Goal: Task Accomplishment & Management: Complete application form

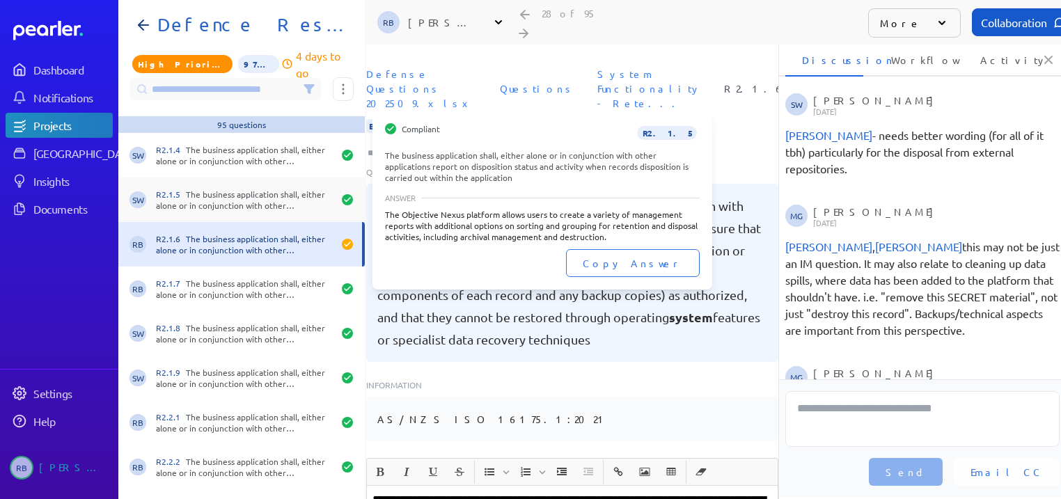
click at [189, 210] on div "R2.1.5 The business application shall, either alone or in conjunction with othe…" at bounding box center [244, 200] width 177 height 22
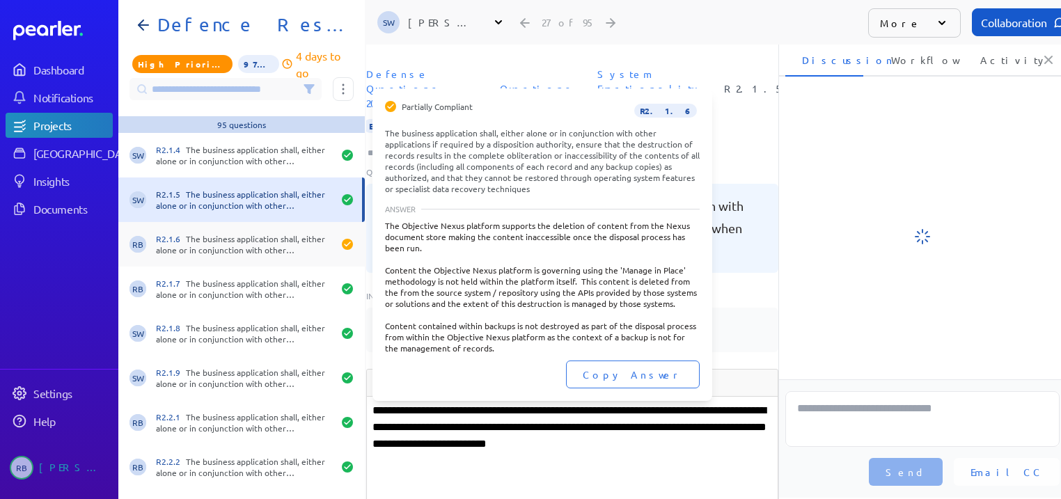
click at [201, 240] on div "R2.1.6 The business application shall, either alone or in conjunction with othe…" at bounding box center [244, 244] width 177 height 22
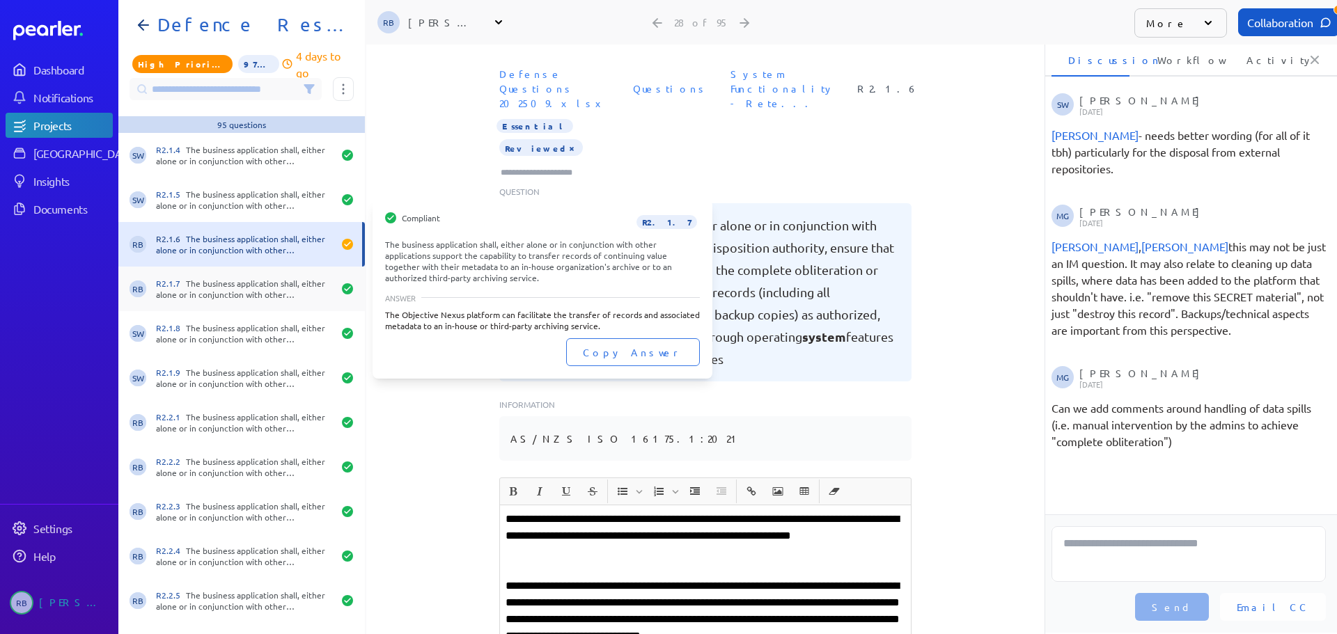
click at [218, 288] on div "R2.1.7 The business application shall, either alone or in conjunction with othe…" at bounding box center [244, 289] width 177 height 22
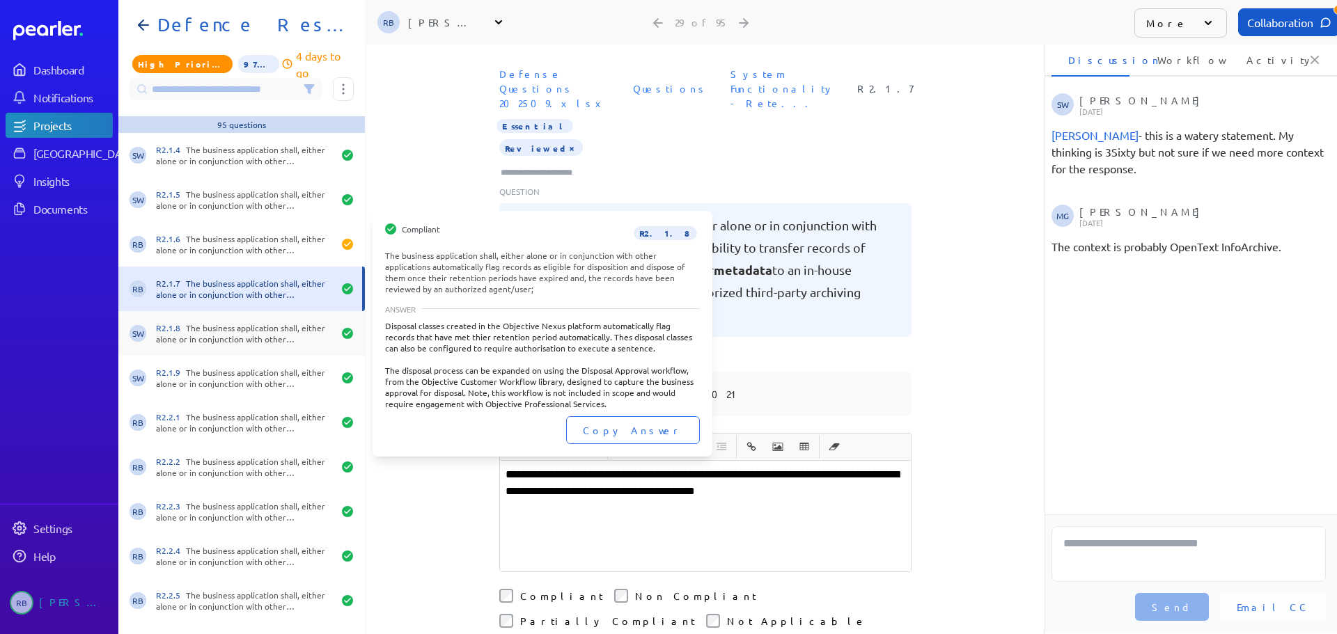
click at [256, 333] on div "R2.1.8 The business application shall, either alone or in conjunction with othe…" at bounding box center [244, 333] width 177 height 22
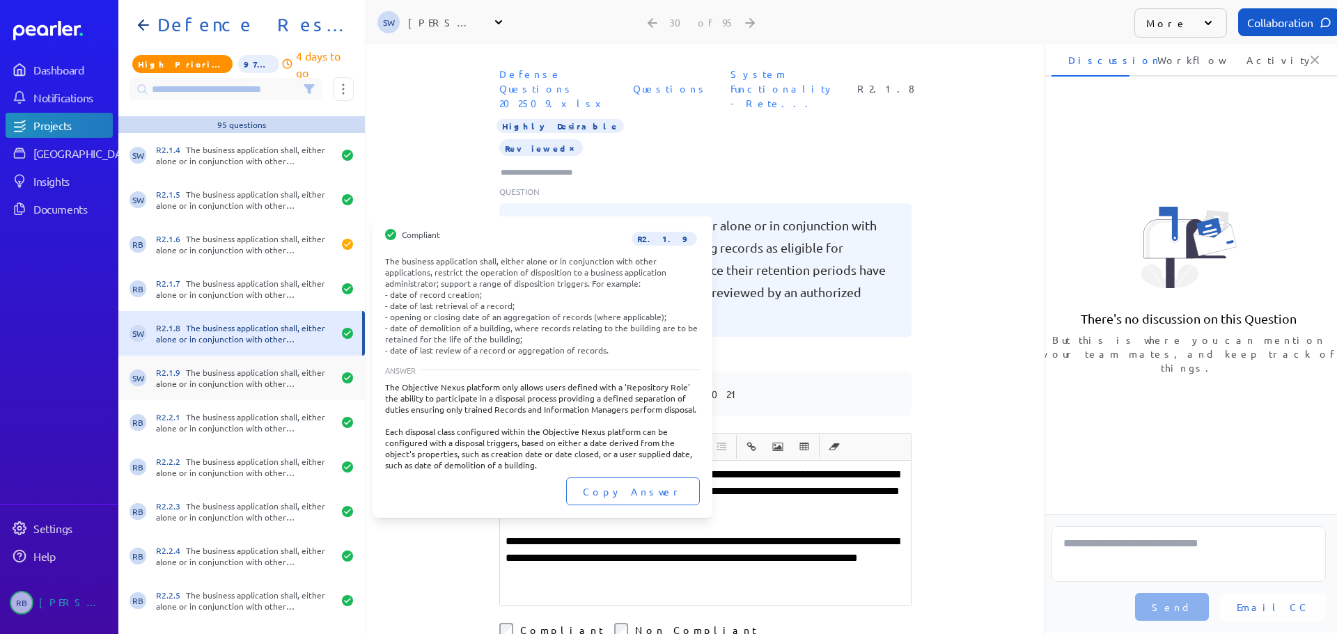
click at [253, 375] on div "R2.1.9 The business application shall, either alone or in conjunction with othe…" at bounding box center [244, 378] width 177 height 22
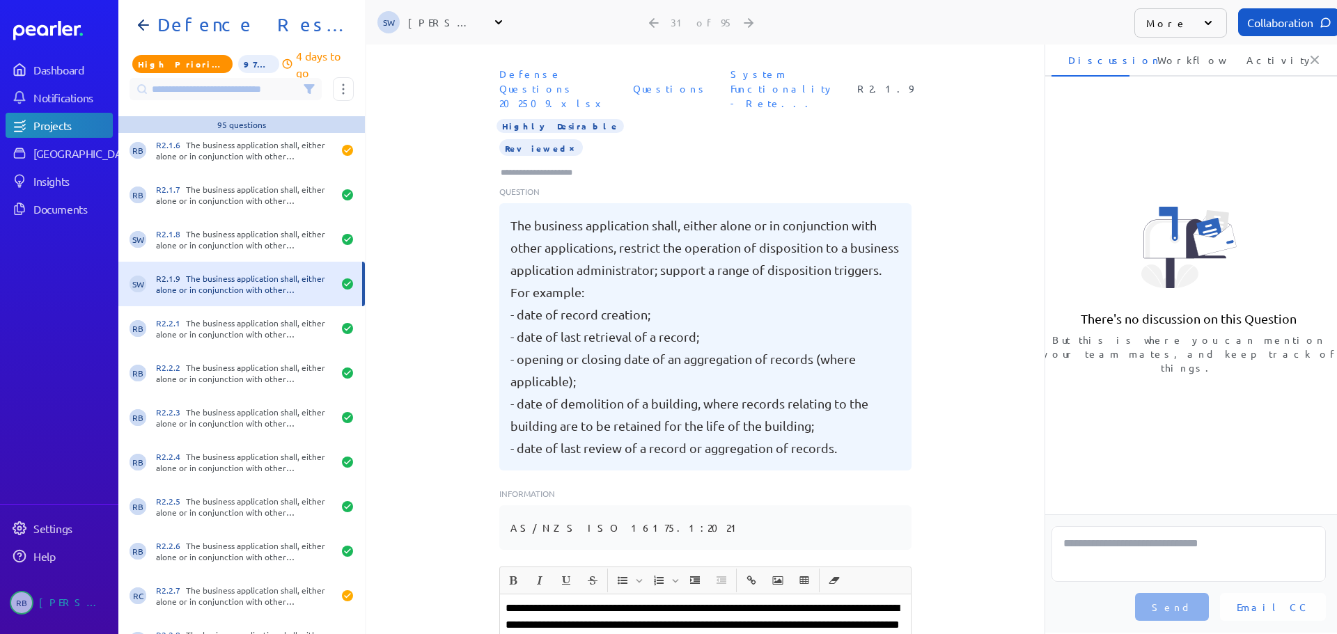
scroll to position [1184, 0]
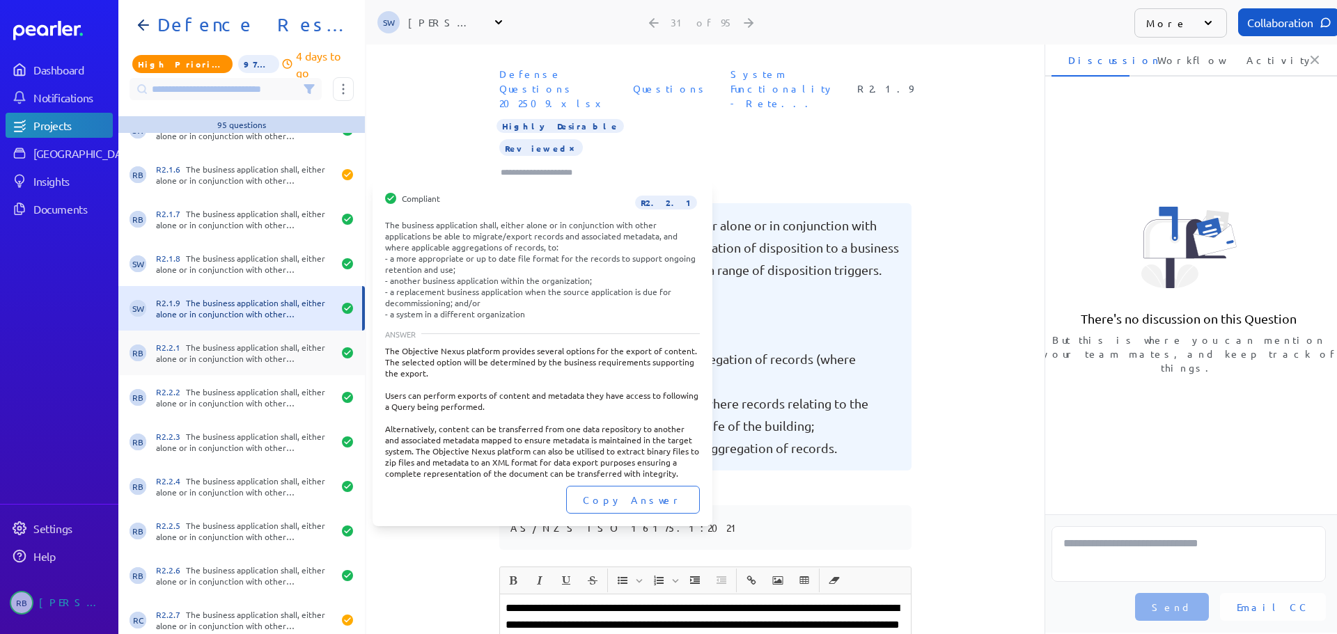
click at [236, 360] on div "R2.2.1 The business application shall, either alone or in conjunction with othe…" at bounding box center [244, 353] width 177 height 22
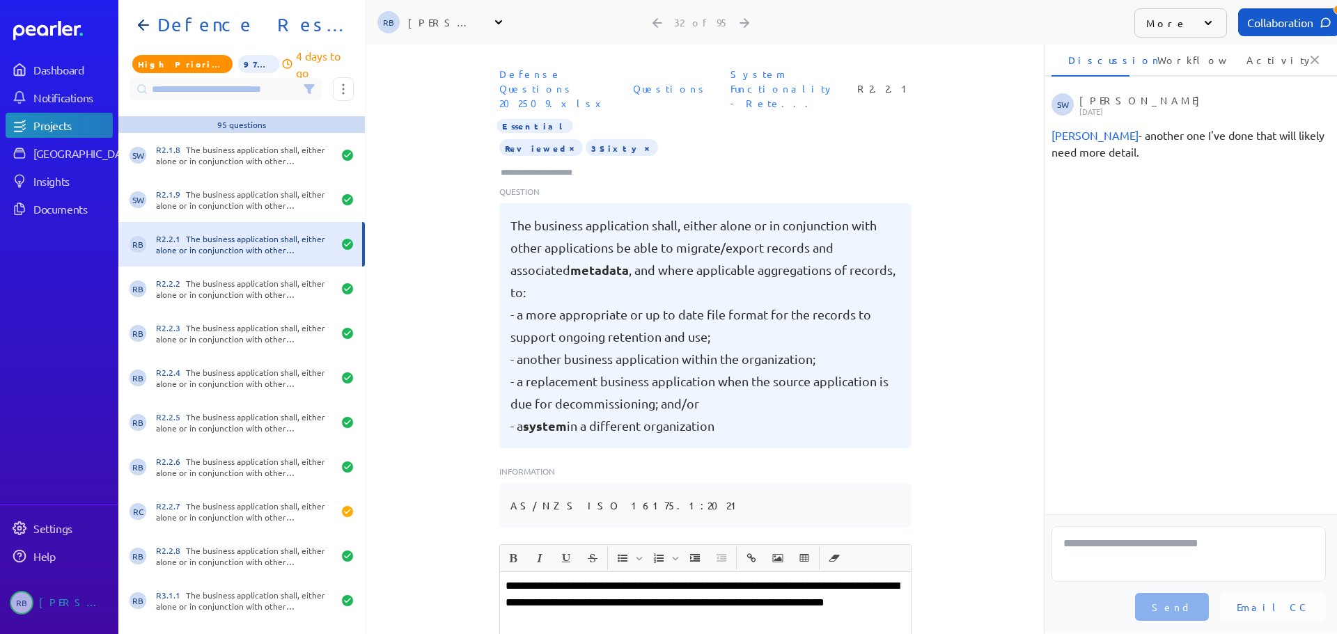
scroll to position [1393, 0]
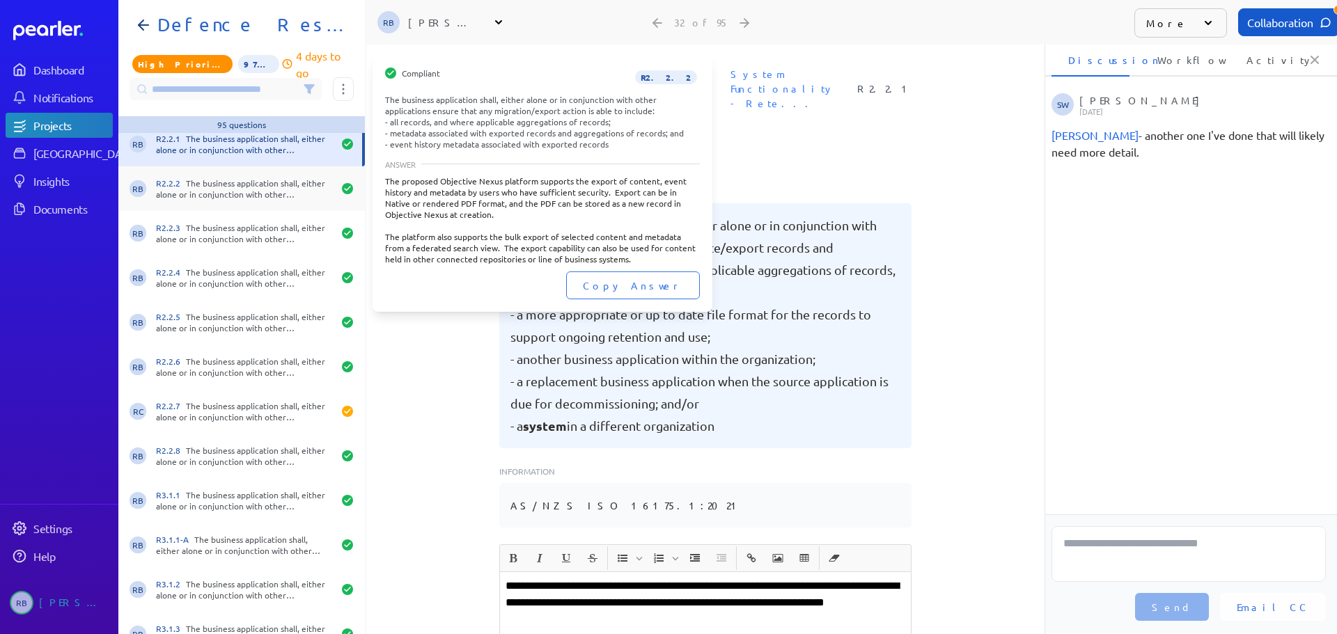
click at [221, 190] on div "R2.2.2 The business application shall, either alone or in conjunction with othe…" at bounding box center [244, 189] width 177 height 22
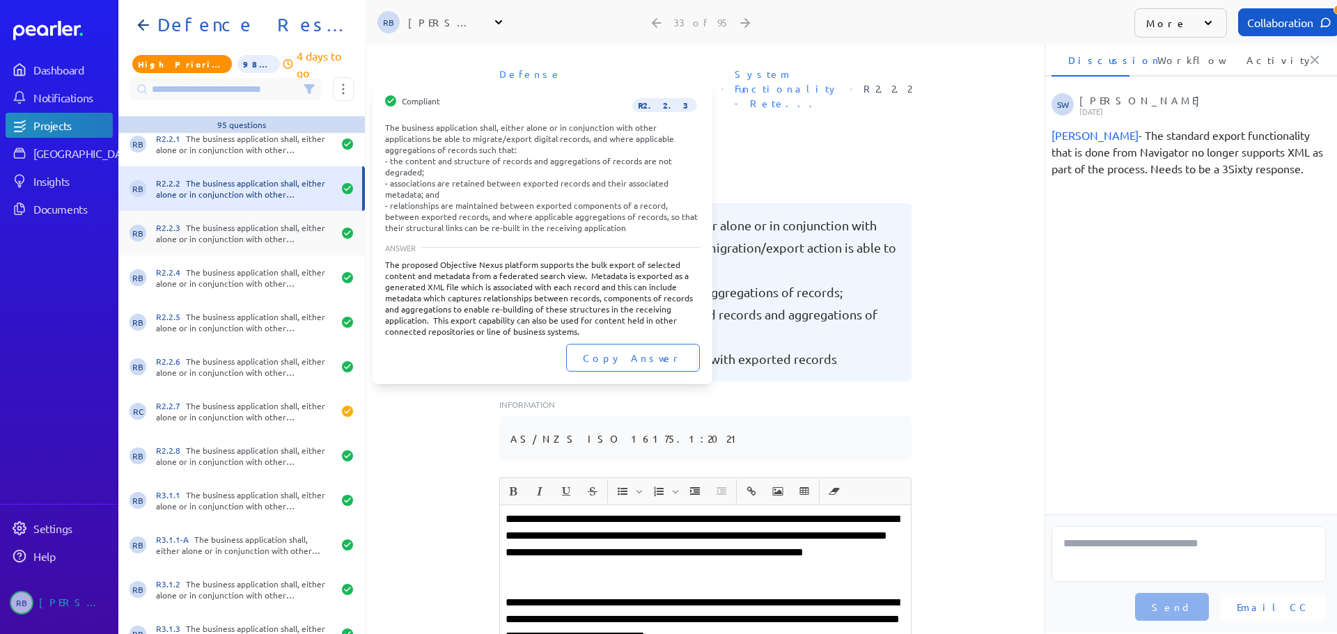
click at [263, 233] on div "R2.2.3 The business application shall, either alone or in conjunction with othe…" at bounding box center [244, 233] width 177 height 22
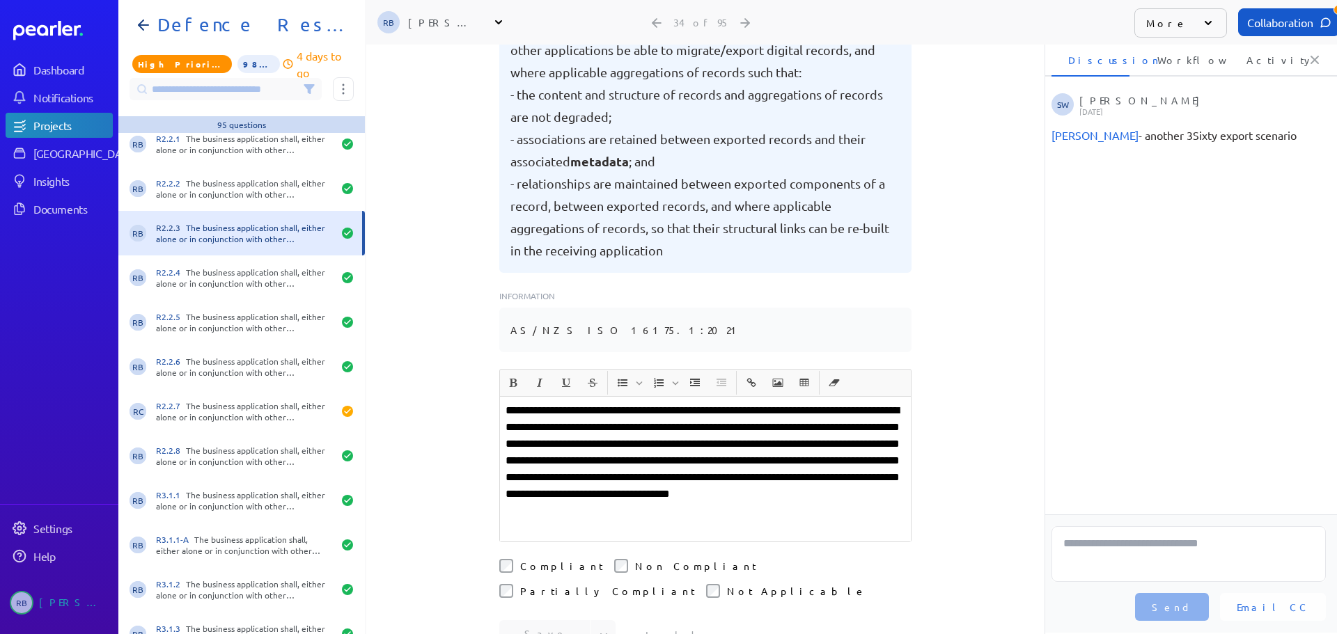
scroll to position [209, 0]
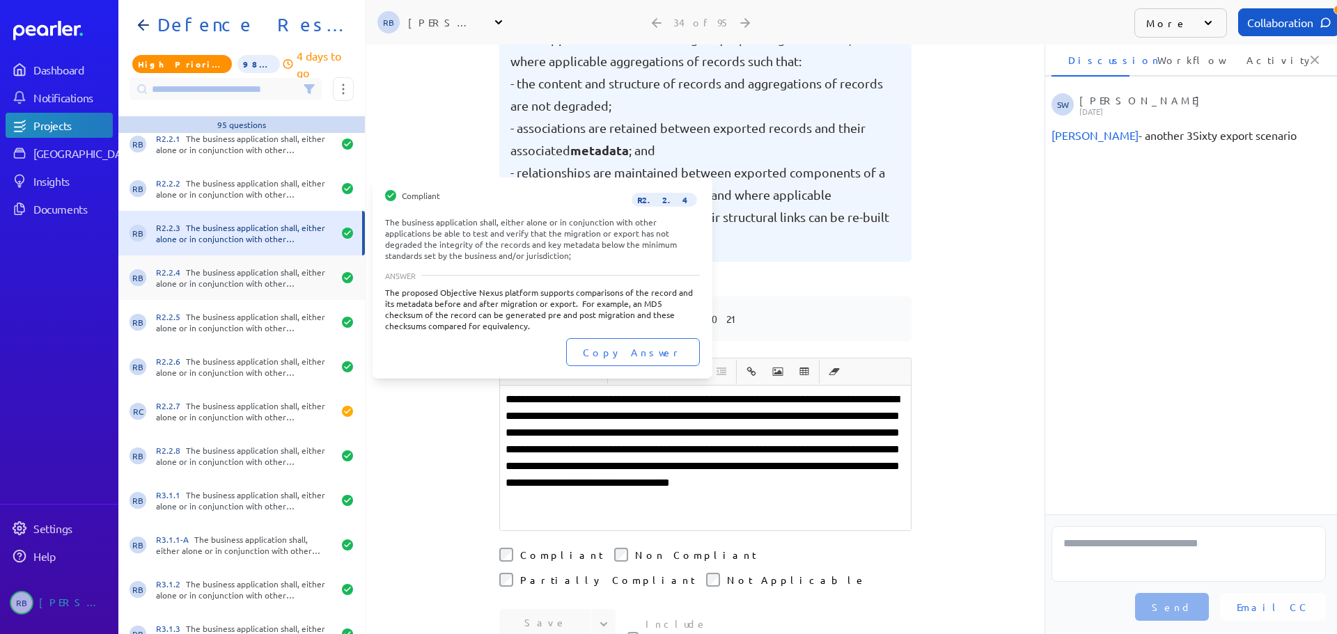
click at [268, 276] on div "R2.2.4 The business application shall, either alone or in conjunction with othe…" at bounding box center [244, 278] width 177 height 22
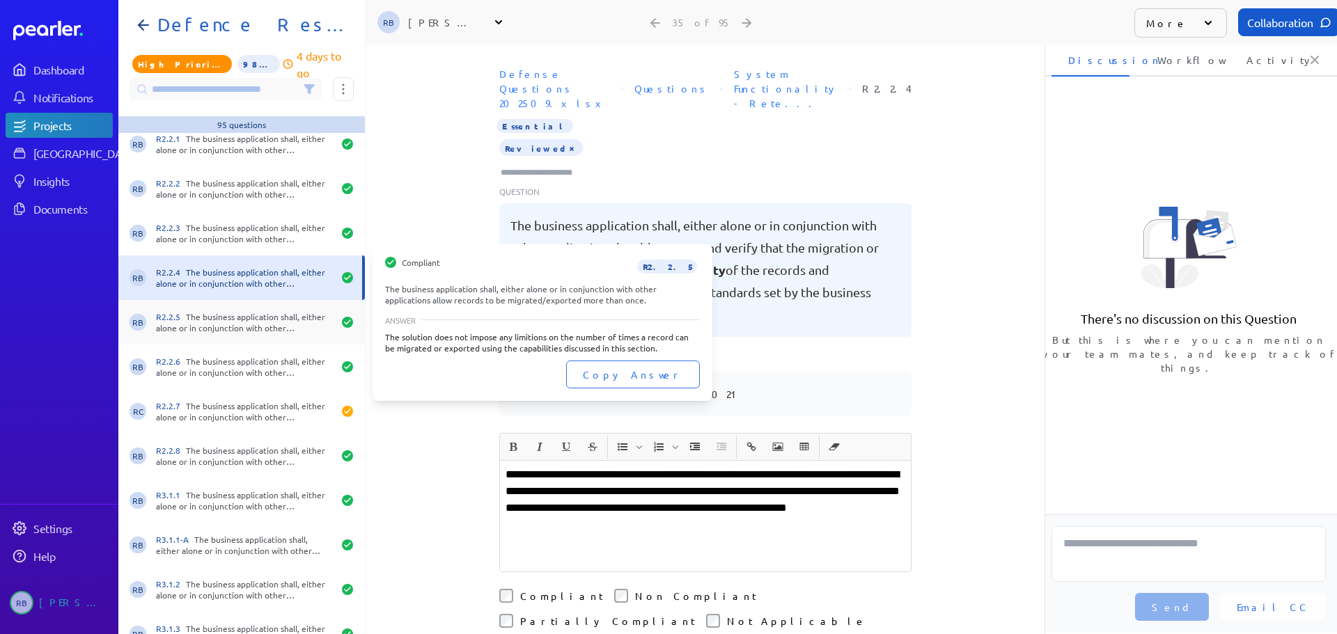
click at [309, 337] on div "RB R2.2.5 The business application shall, either alone or in conjunction with o…" at bounding box center [241, 322] width 247 height 45
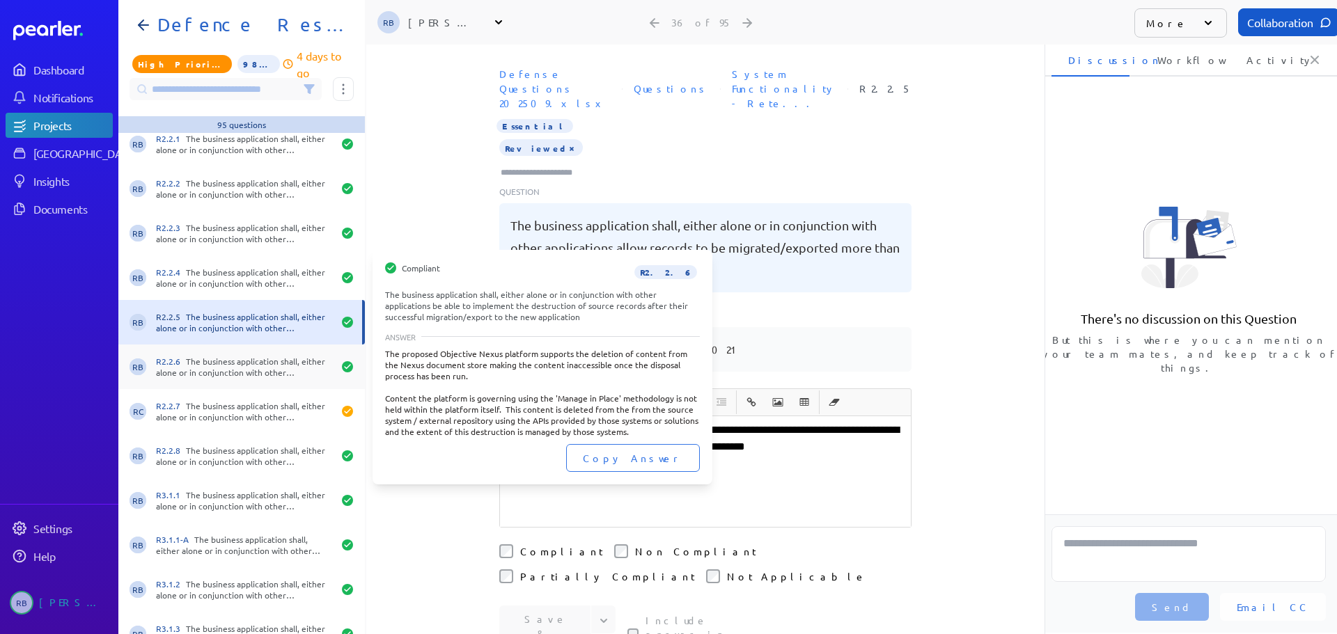
click at [272, 367] on div "R2.2.6 The business application shall, either alone or in conjunction with othe…" at bounding box center [244, 367] width 177 height 22
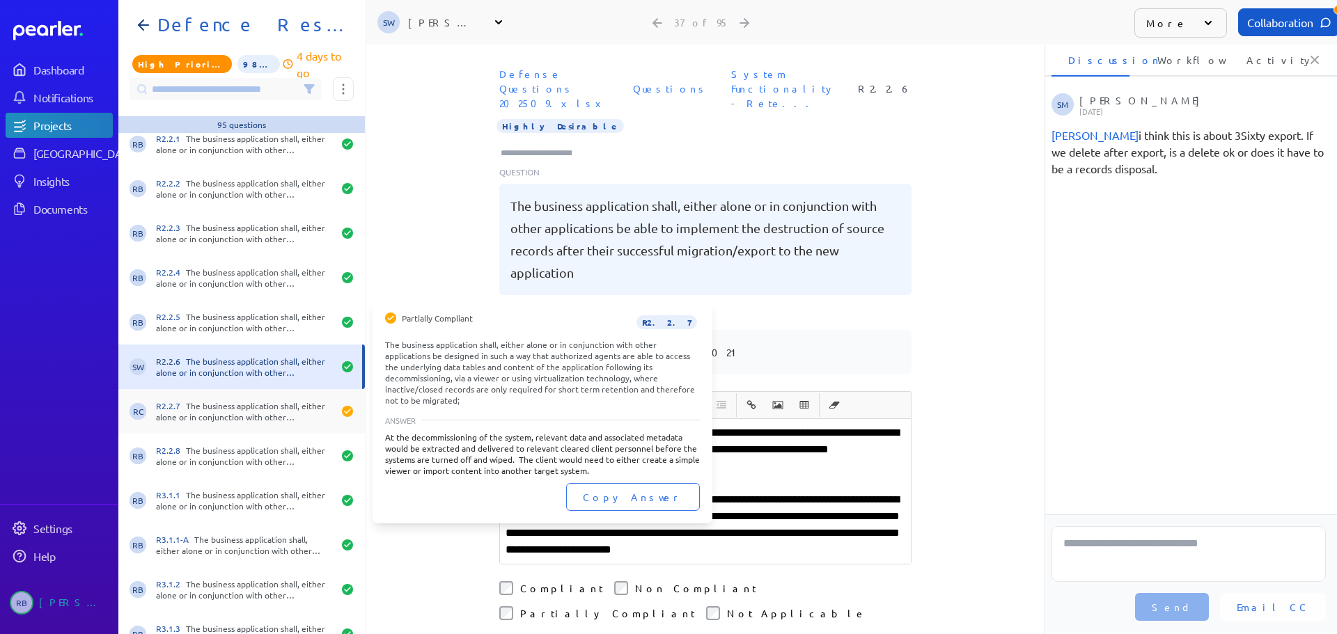
click at [261, 401] on div "R2.2.7 The business application shall, either alone or in conjunction with othe…" at bounding box center [244, 411] width 177 height 22
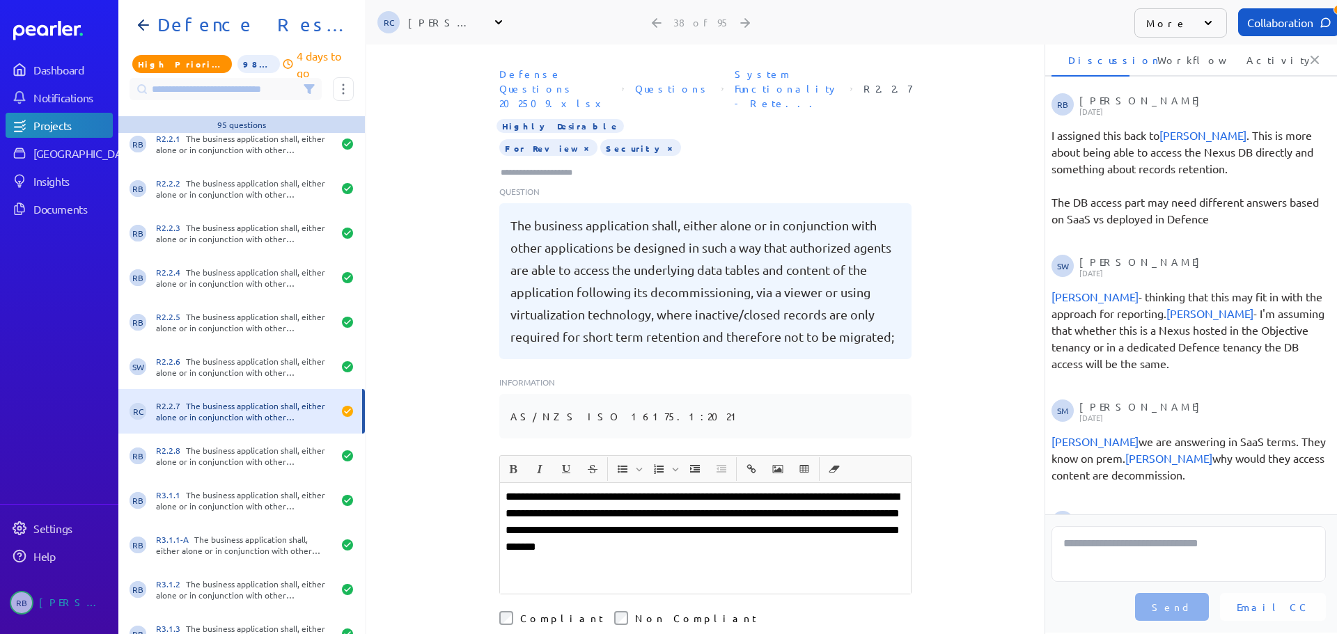
scroll to position [303, 0]
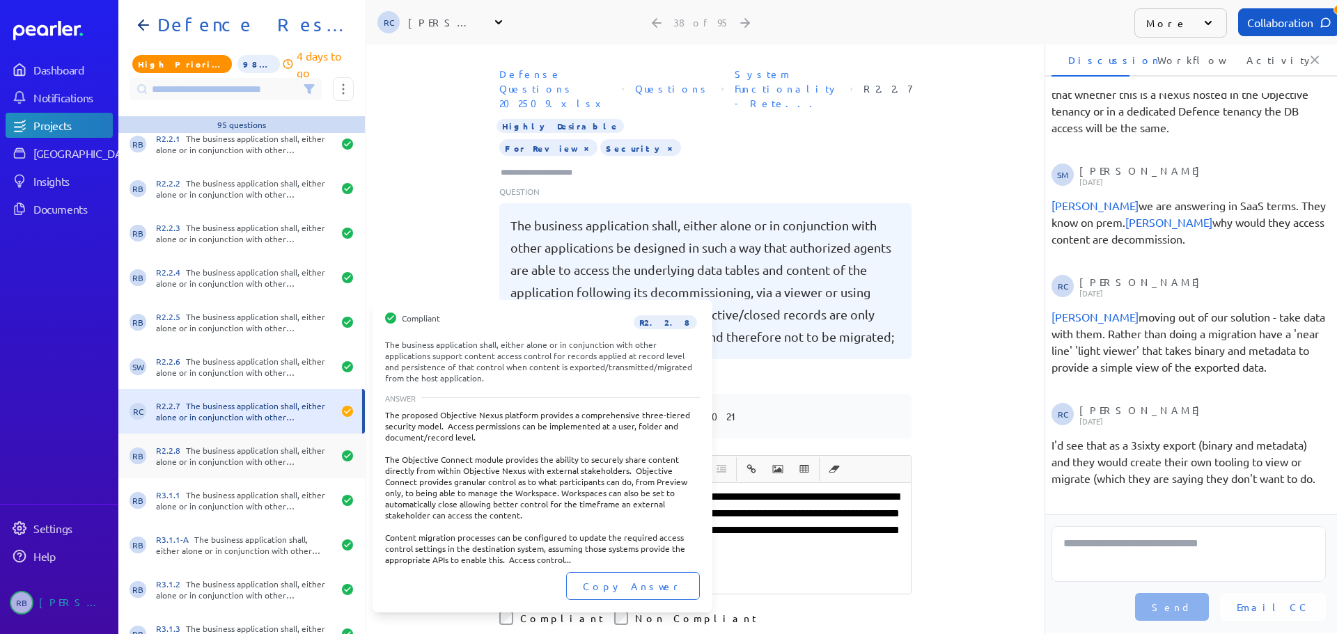
click at [259, 448] on div "R2.2.8 The business application shall, either alone or in conjunction with othe…" at bounding box center [244, 456] width 177 height 22
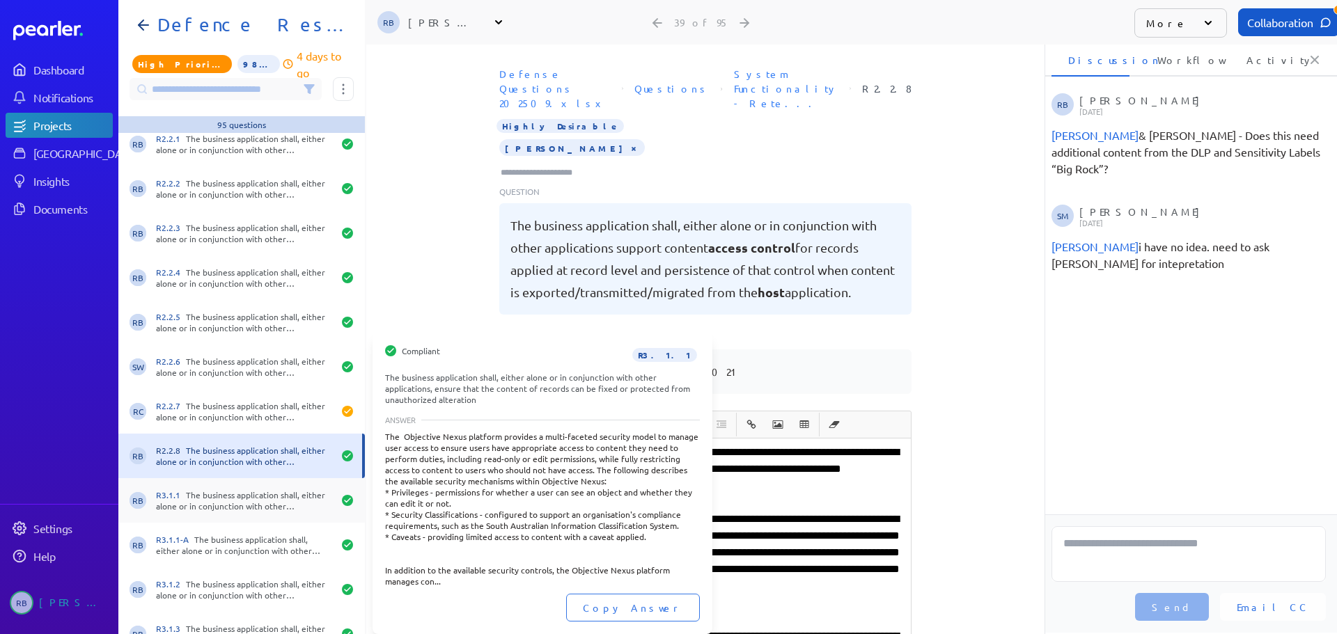
click at [260, 487] on div "RB R3.1.1 The business application shall, either alone or in conjunction with o…" at bounding box center [241, 500] width 247 height 45
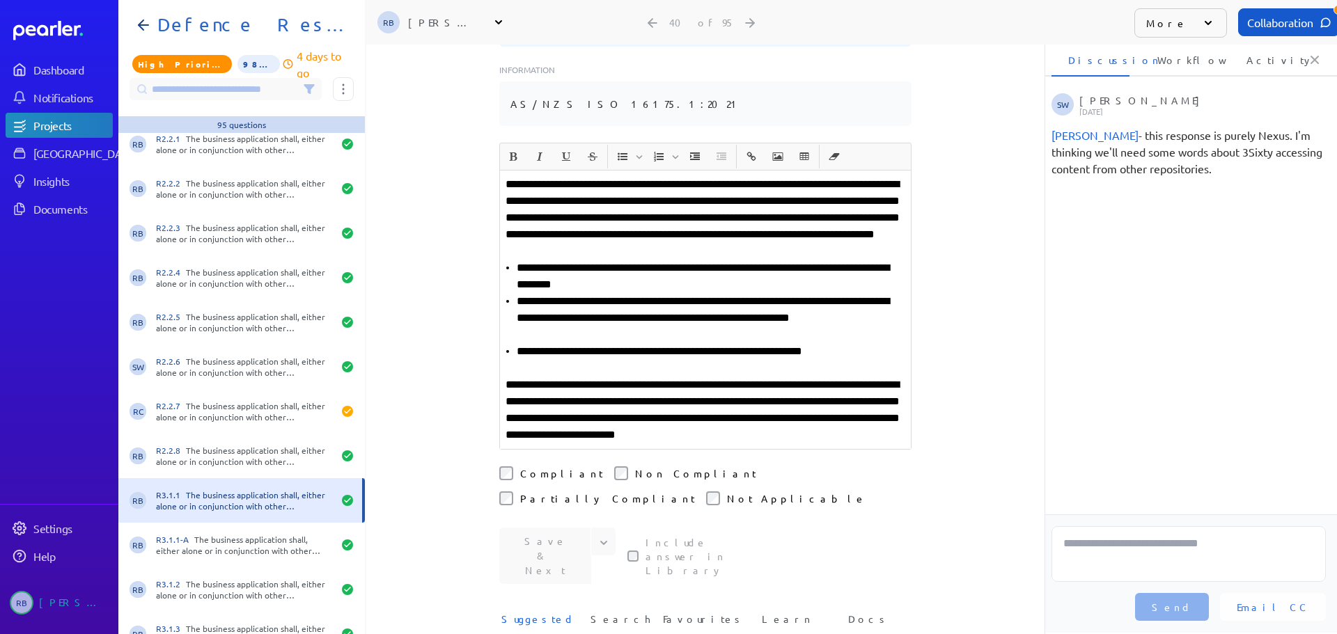
scroll to position [209, 0]
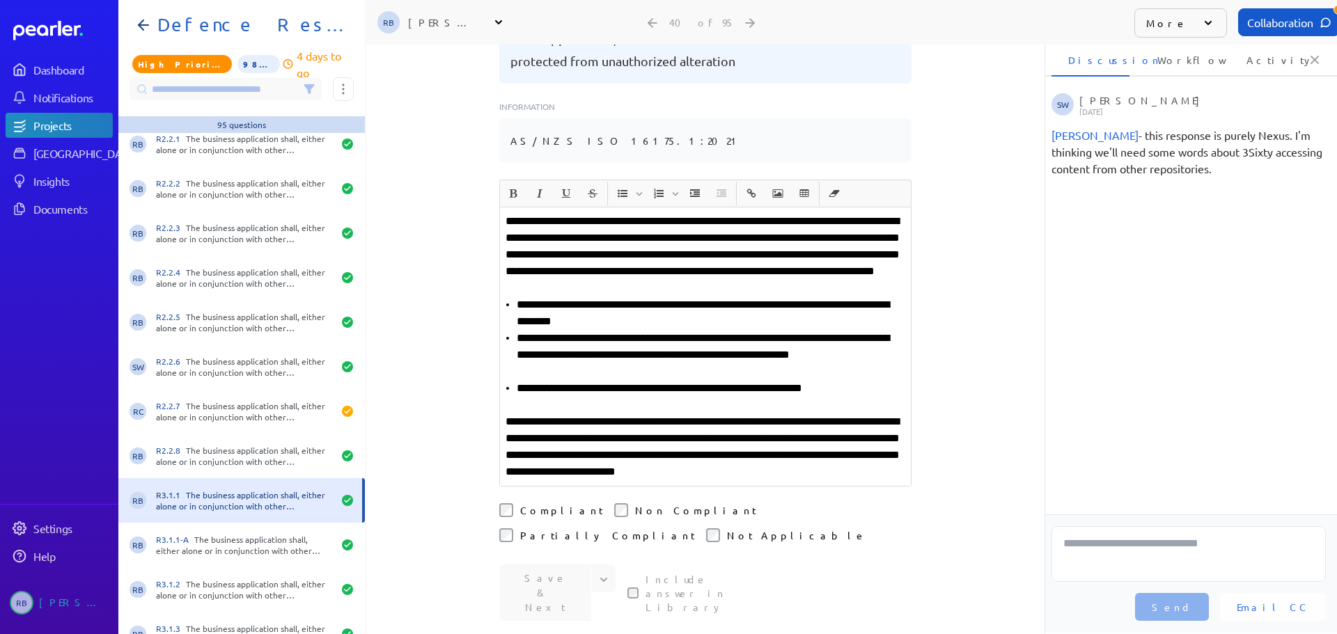
click at [678, 439] on p "**********" at bounding box center [706, 447] width 400 height 67
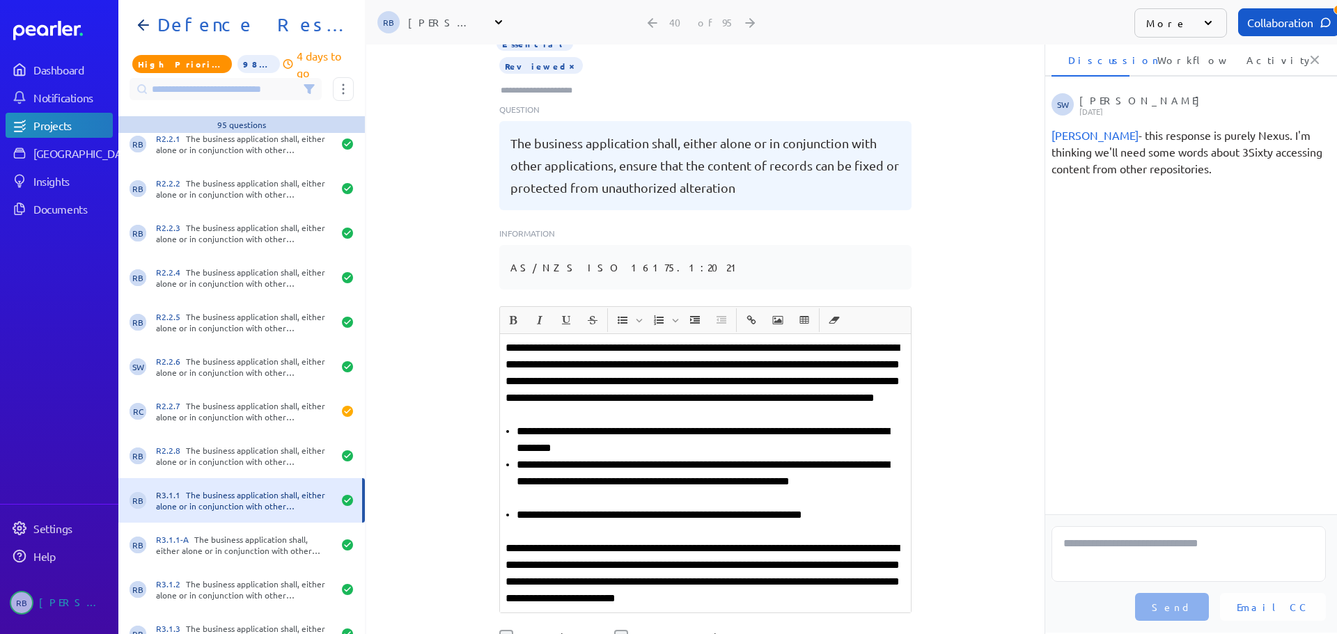
scroll to position [70, 0]
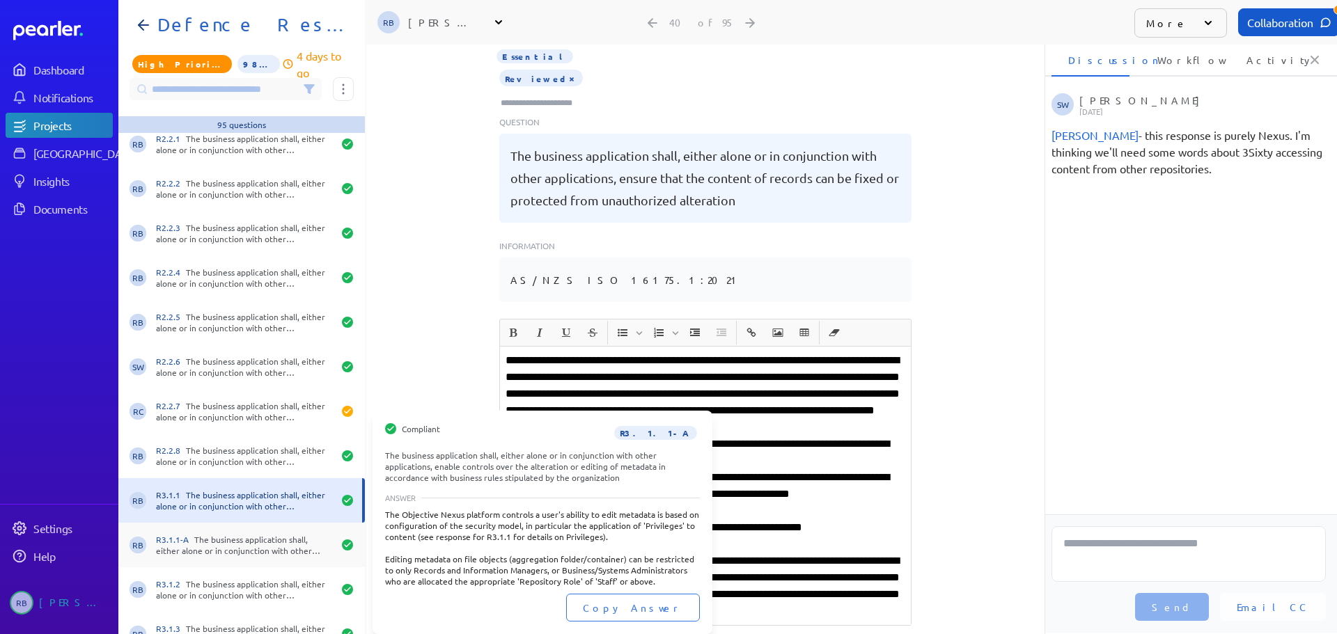
click at [231, 556] on div "RB R3.1.1-A The business application shall, either alone or in conjunction with…" at bounding box center [241, 545] width 247 height 45
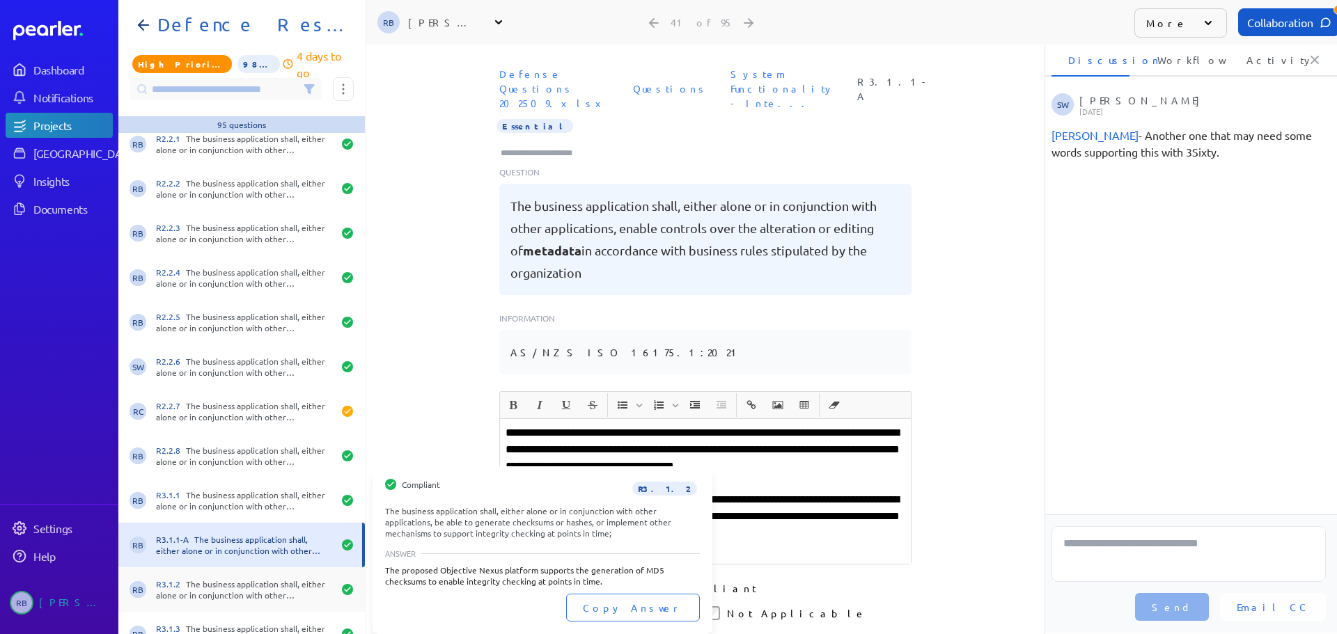
click at [191, 565] on div "R3.1.2 The business application shall, either alone or in conjunction with othe…" at bounding box center [244, 590] width 177 height 22
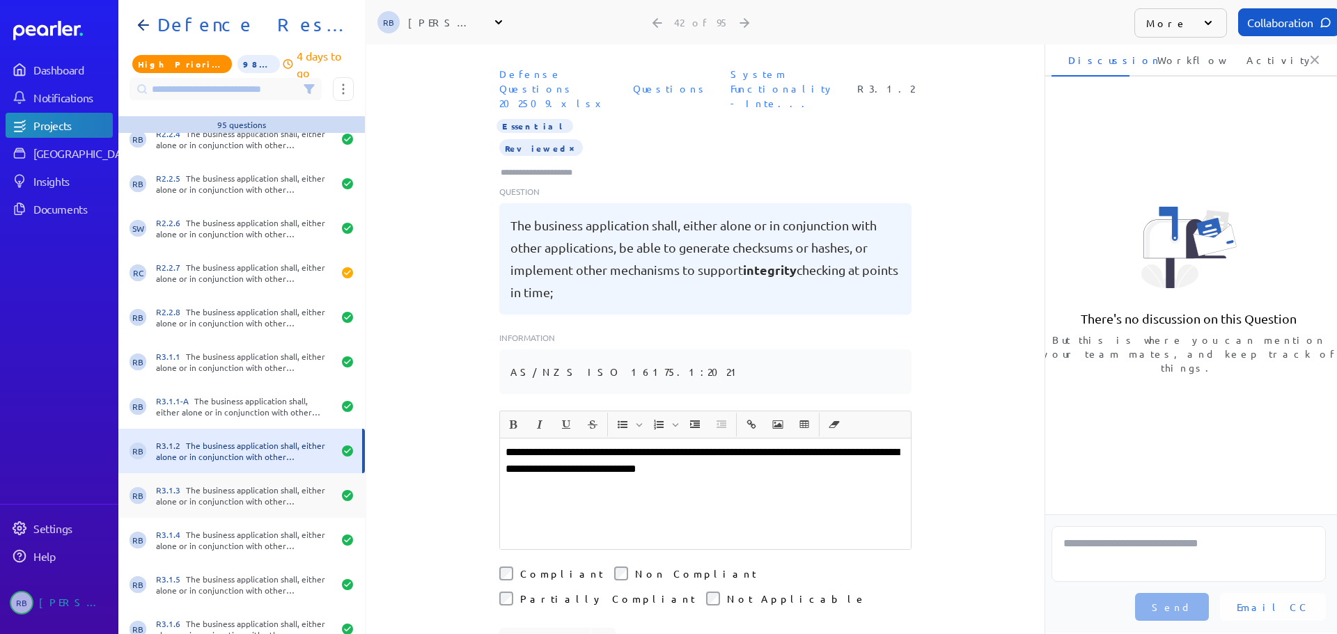
scroll to position [1532, 0]
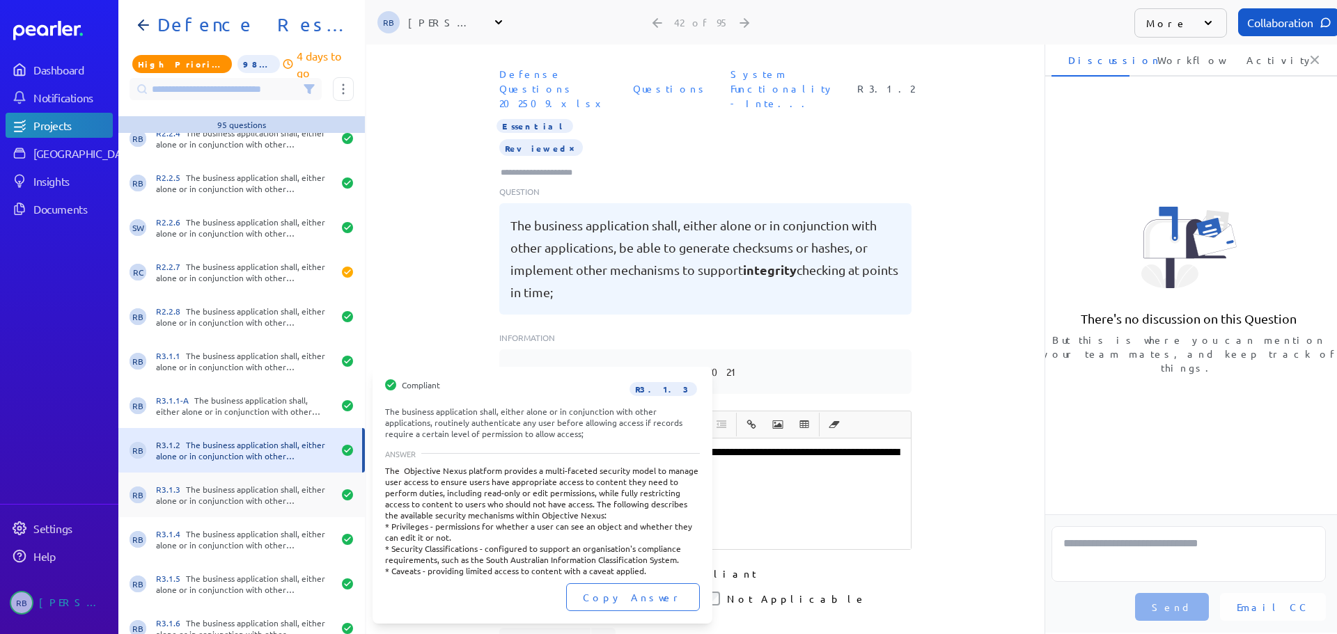
click at [224, 494] on div "R3.1.3 The business application shall, either alone or in conjunction with othe…" at bounding box center [244, 495] width 177 height 22
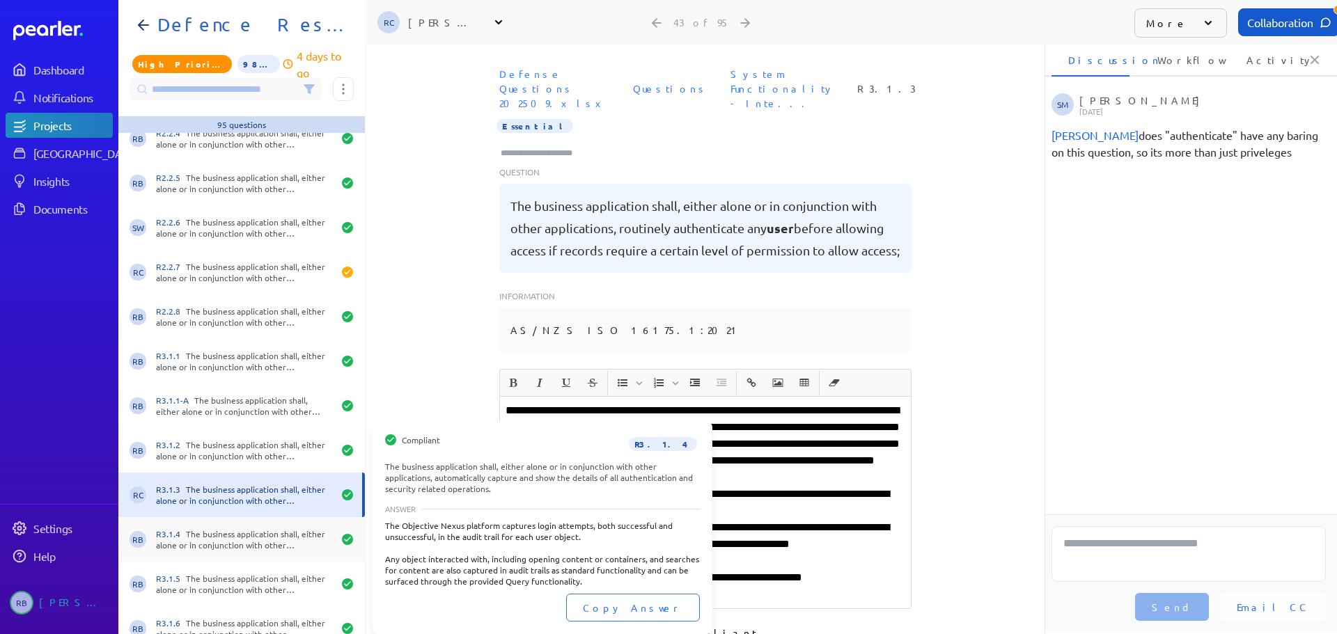
click at [230, 526] on div "RB R3.1.4 The business application shall, either alone or in conjunction with o…" at bounding box center [241, 539] width 247 height 45
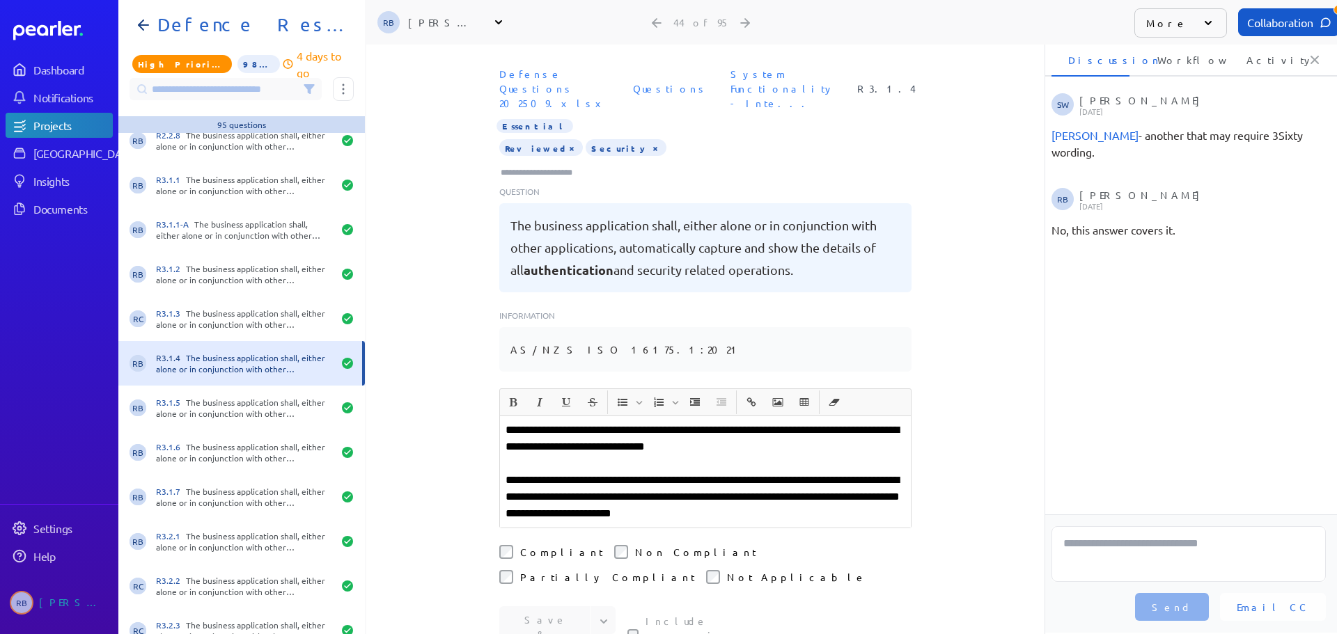
scroll to position [1741, 0]
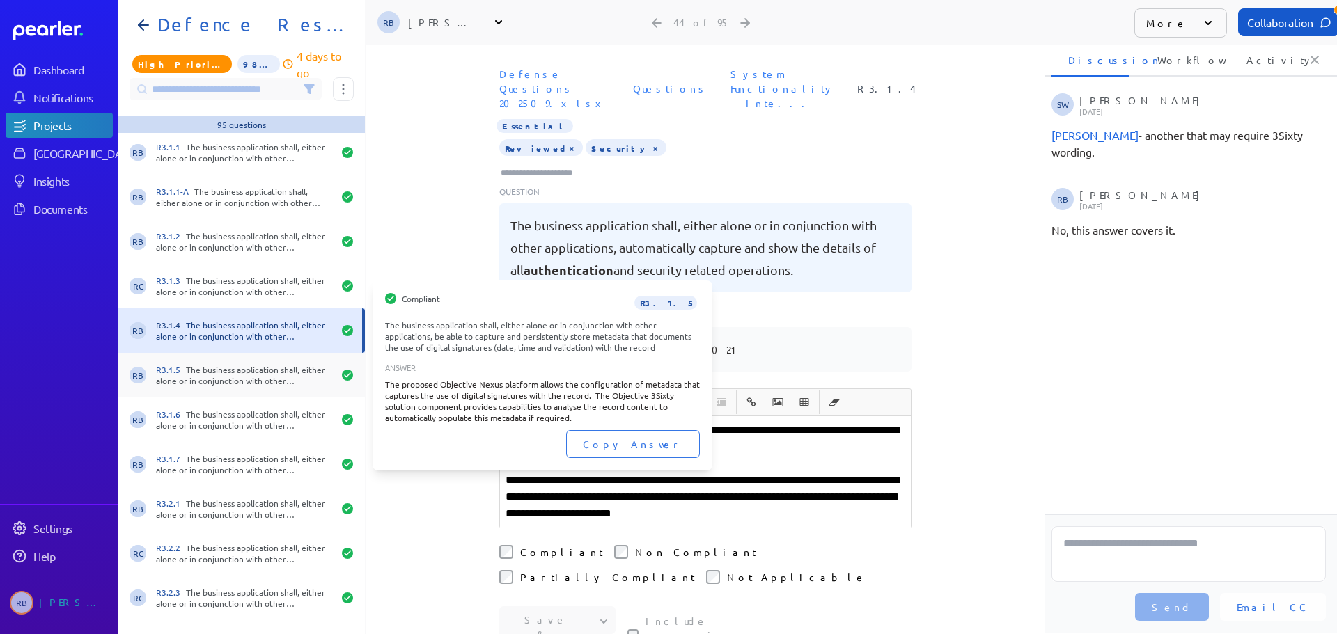
click at [230, 375] on div "R3.1.5 The business application shall, either alone or in conjunction with othe…" at bounding box center [244, 375] width 177 height 22
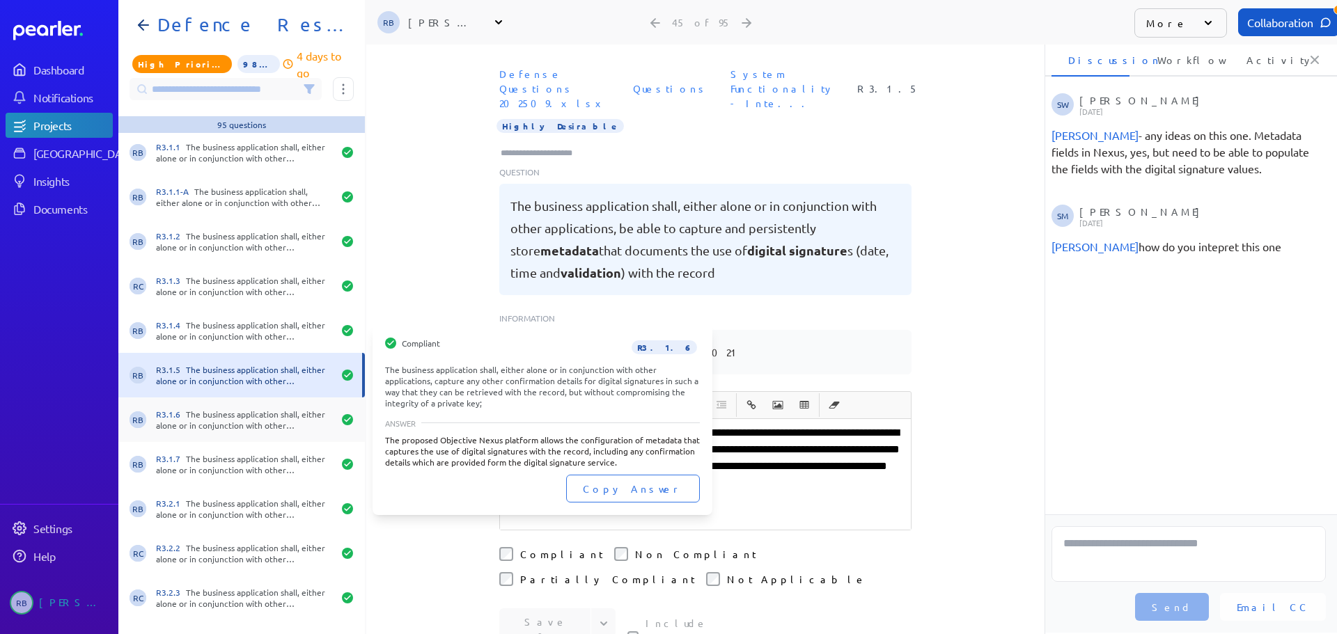
click at [217, 419] on div "R3.1.6 The business application shall, either alone or in conjunction with othe…" at bounding box center [244, 420] width 177 height 22
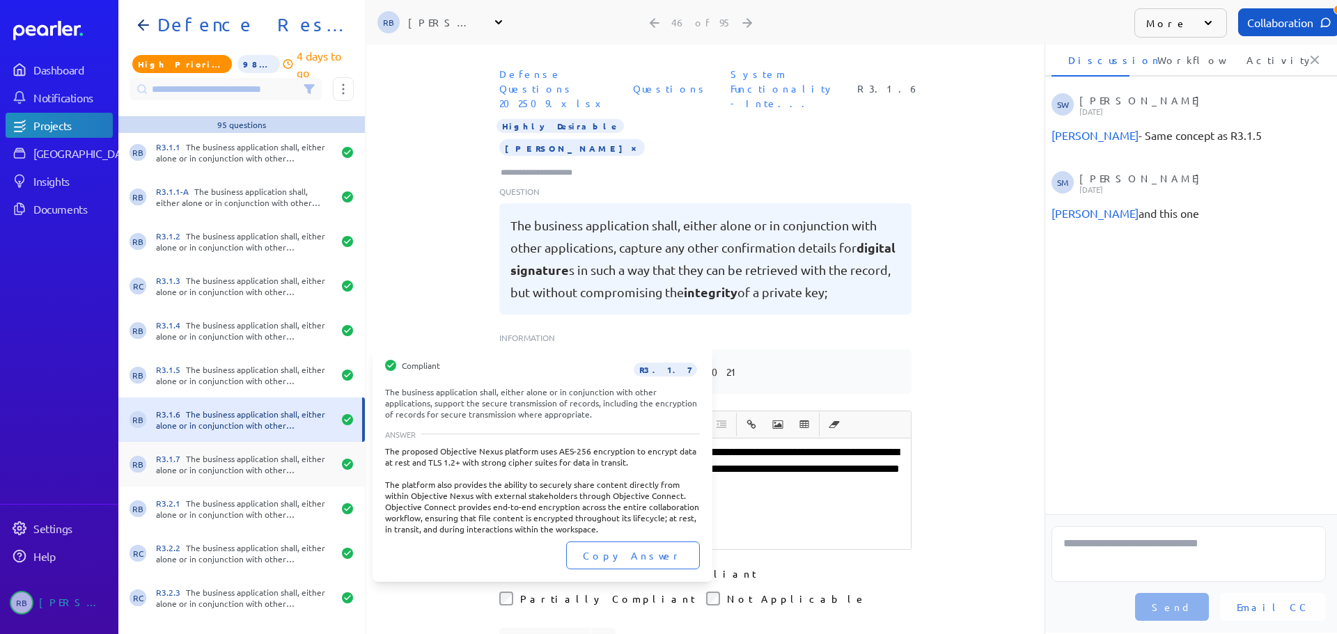
click at [235, 467] on div "R3.1.7 The business application shall, either alone or in conjunction with othe…" at bounding box center [244, 464] width 177 height 22
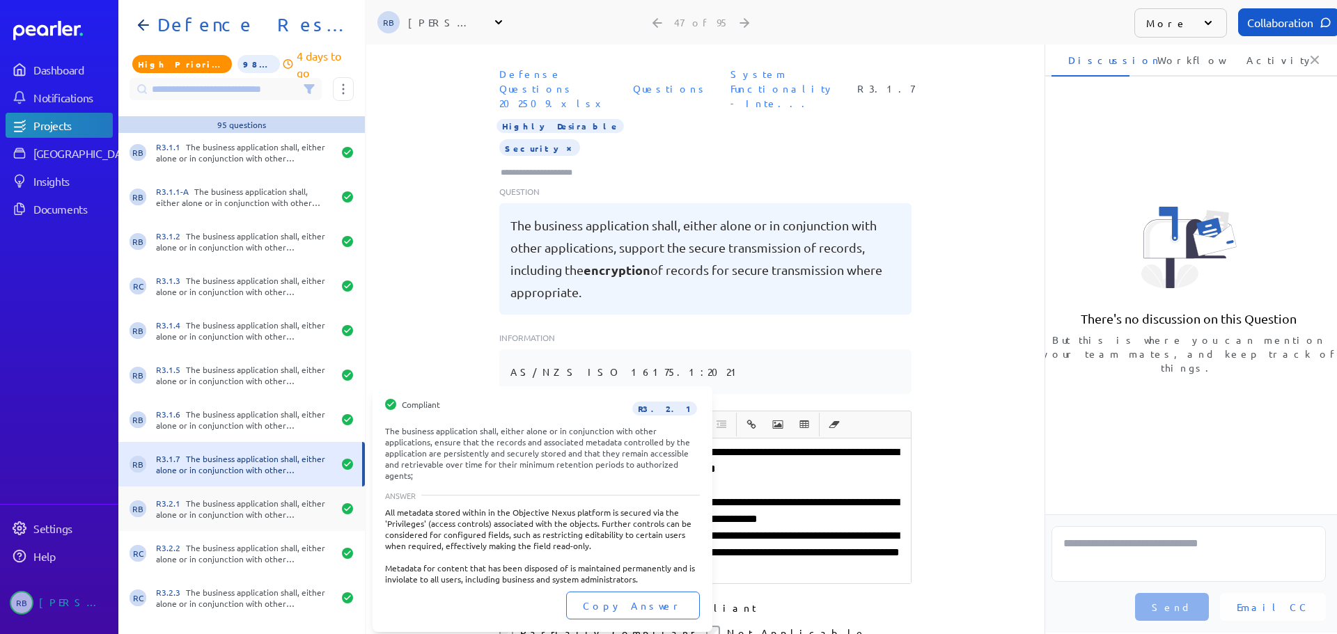
click at [237, 501] on div "R3.2.1 The business application shall, either alone or in conjunction with othe…" at bounding box center [244, 509] width 177 height 22
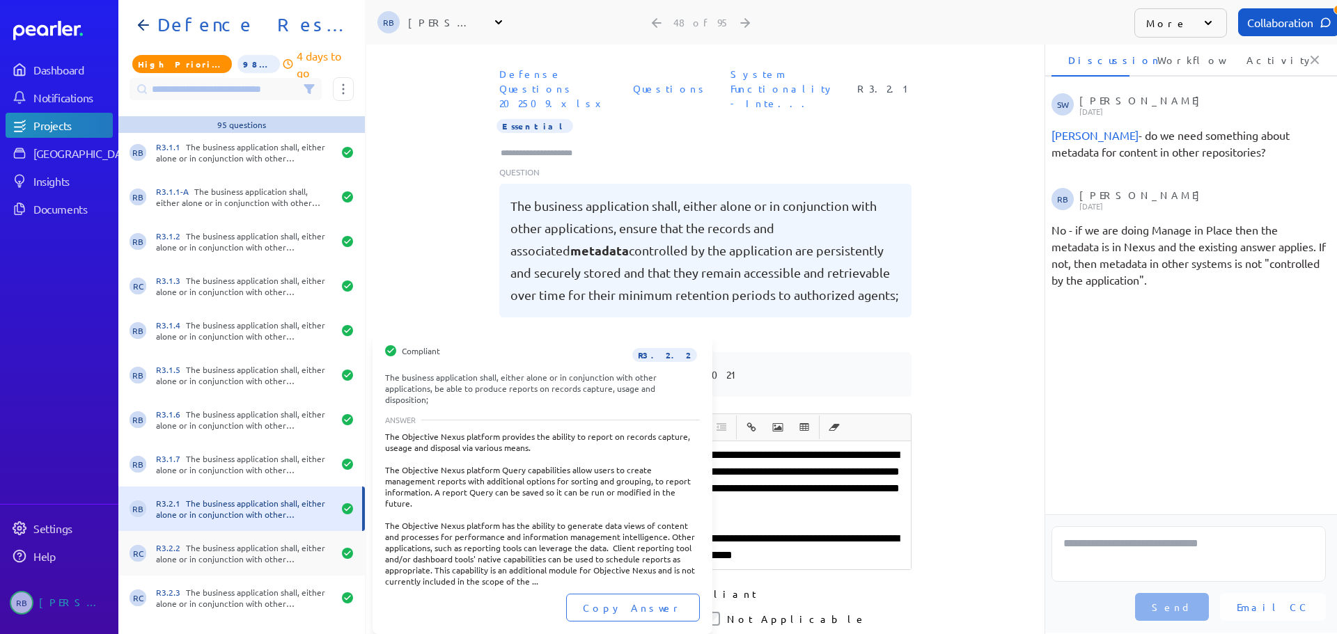
click at [219, 552] on div "R3.2.2 The business application shall, either alone or in conjunction with othe…" at bounding box center [244, 553] width 177 height 22
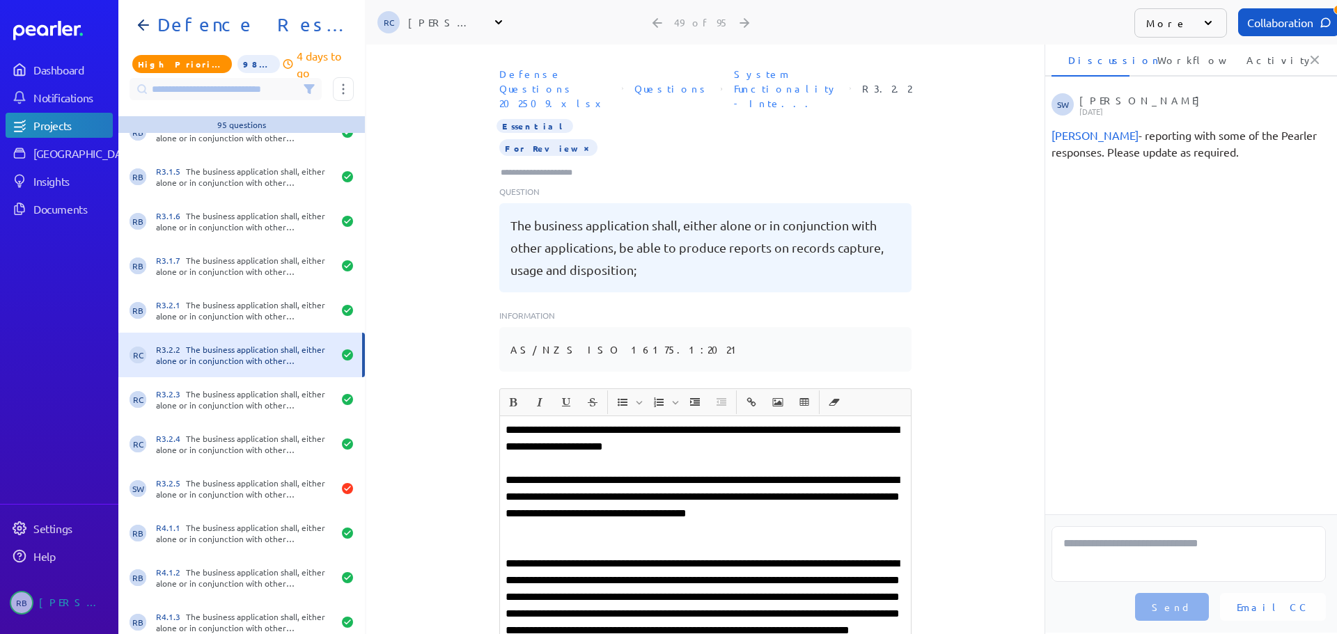
scroll to position [2019, 0]
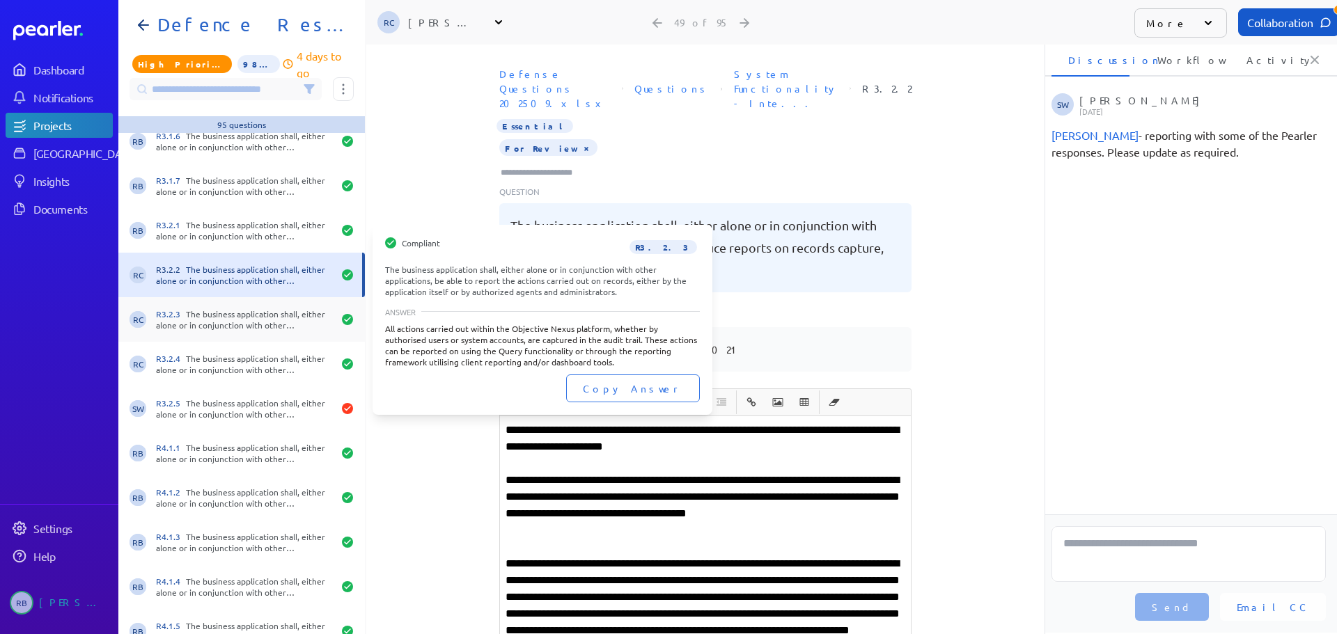
click at [217, 334] on div "RC R3.2.3 The business application shall, either alone or in conjunction with o…" at bounding box center [241, 319] width 247 height 45
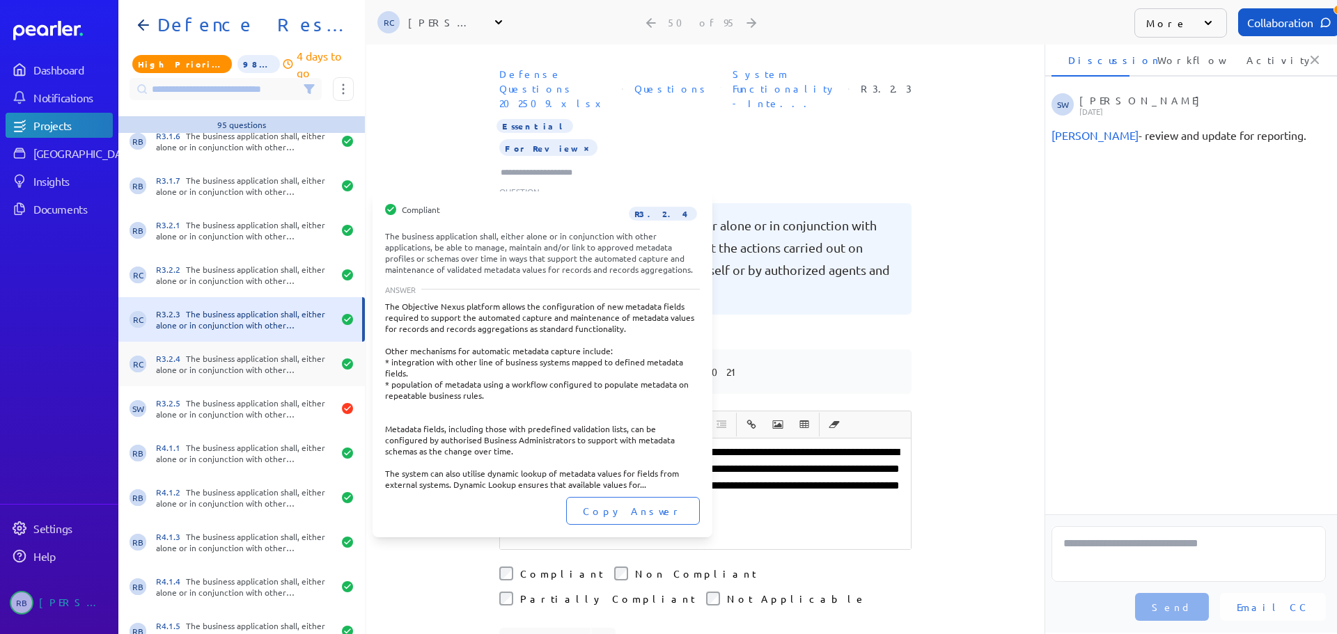
click at [216, 350] on div "RC R3.2.4 The business application shall, either alone or in conjunction with o…" at bounding box center [241, 364] width 247 height 45
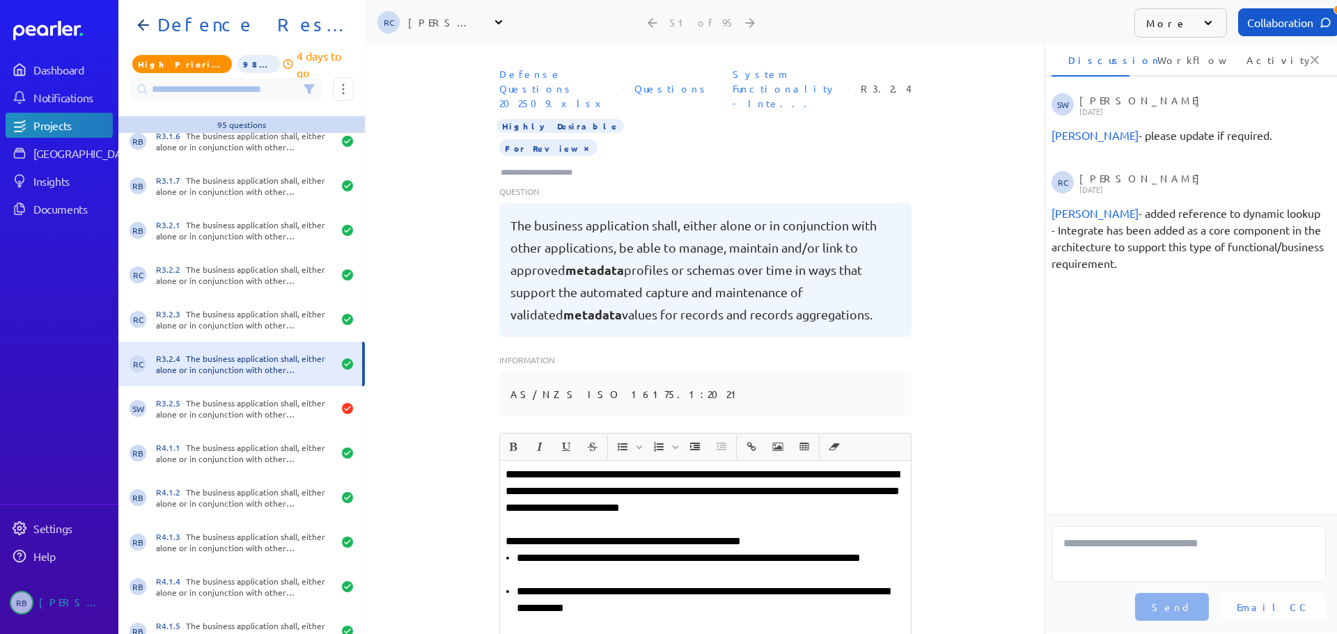
click at [217, 378] on div "RC R3.2.4 The business application shall, either alone or in conjunction with o…" at bounding box center [241, 364] width 247 height 45
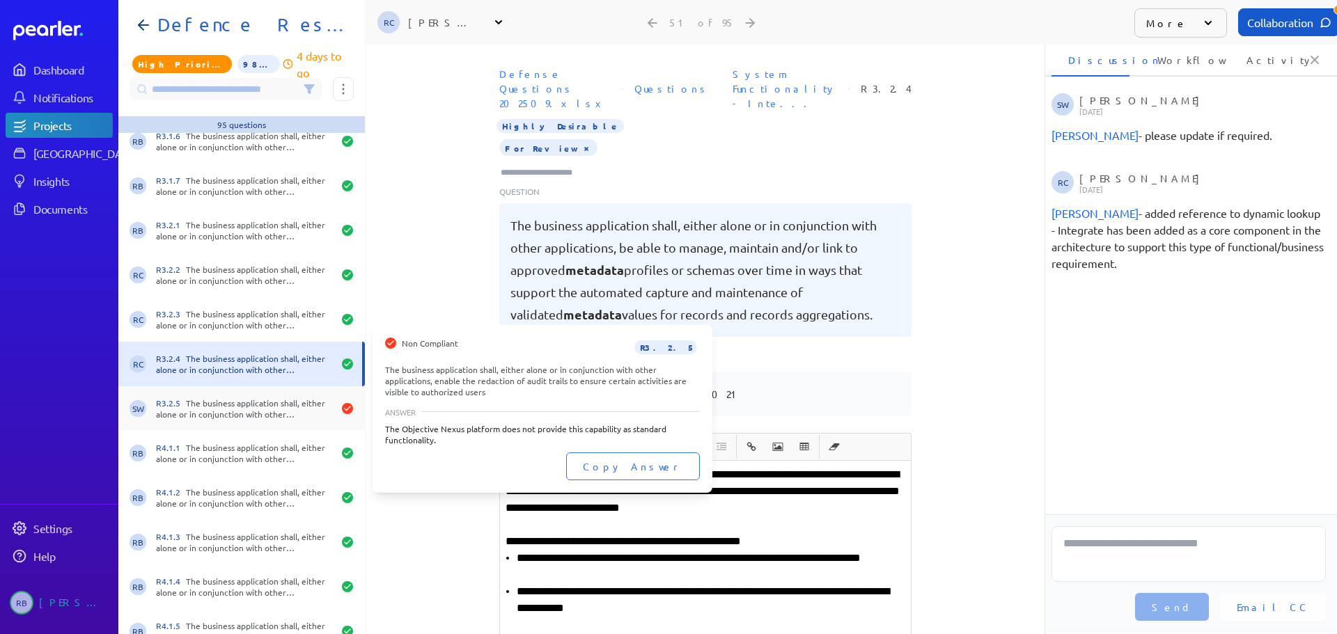
click at [224, 400] on div "R3.2.5 The business application shall, either alone or in conjunction with othe…" at bounding box center [244, 409] width 177 height 22
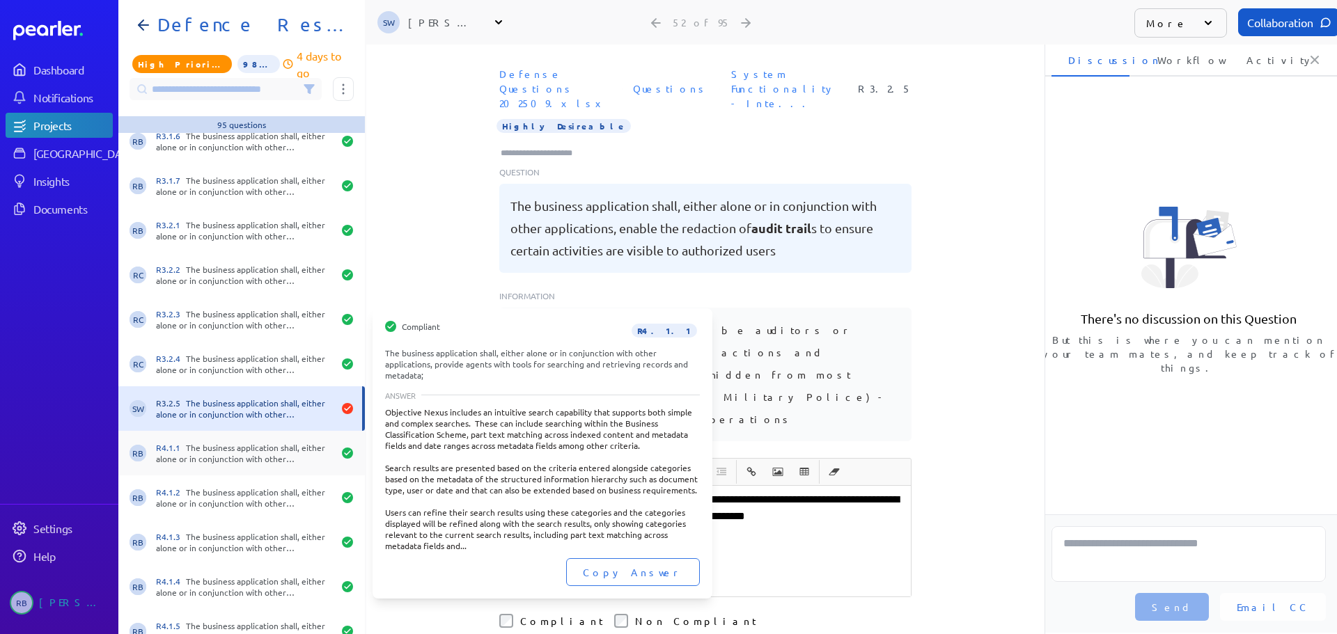
click at [227, 450] on div "R4.1.1 The business application shall, either alone or in conjunction with othe…" at bounding box center [244, 453] width 177 height 22
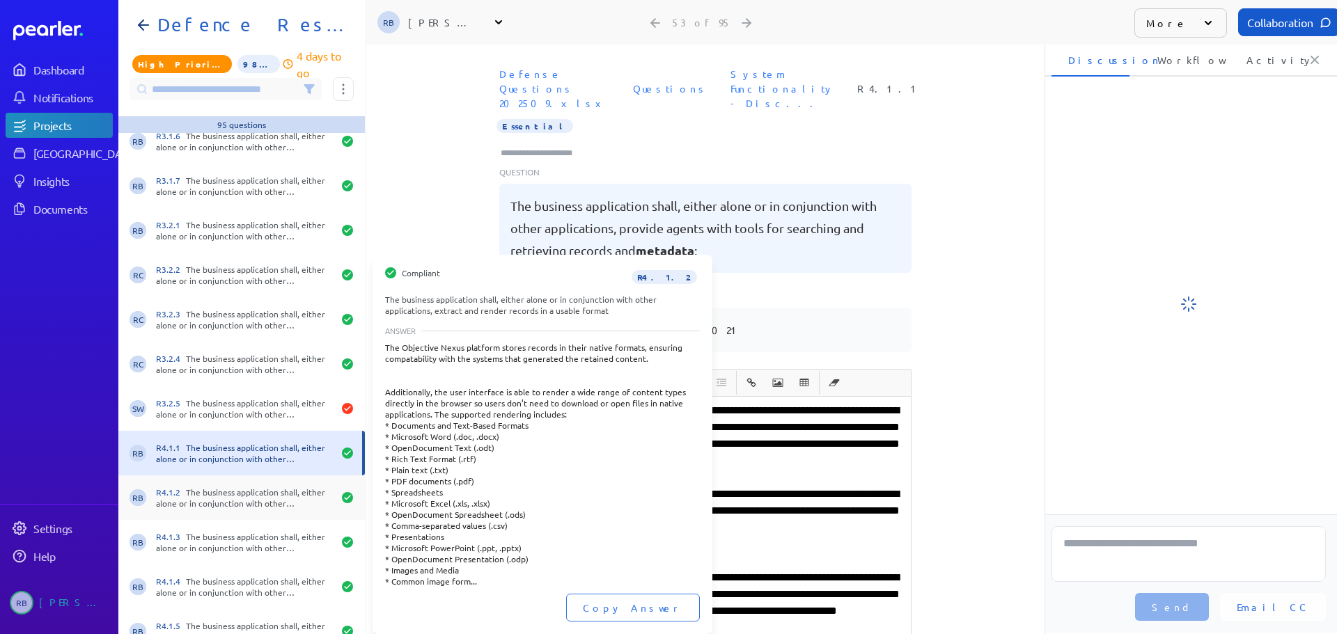
click at [217, 493] on div "R4.1.2 The business application shall, either alone or in conjunction with othe…" at bounding box center [244, 498] width 177 height 22
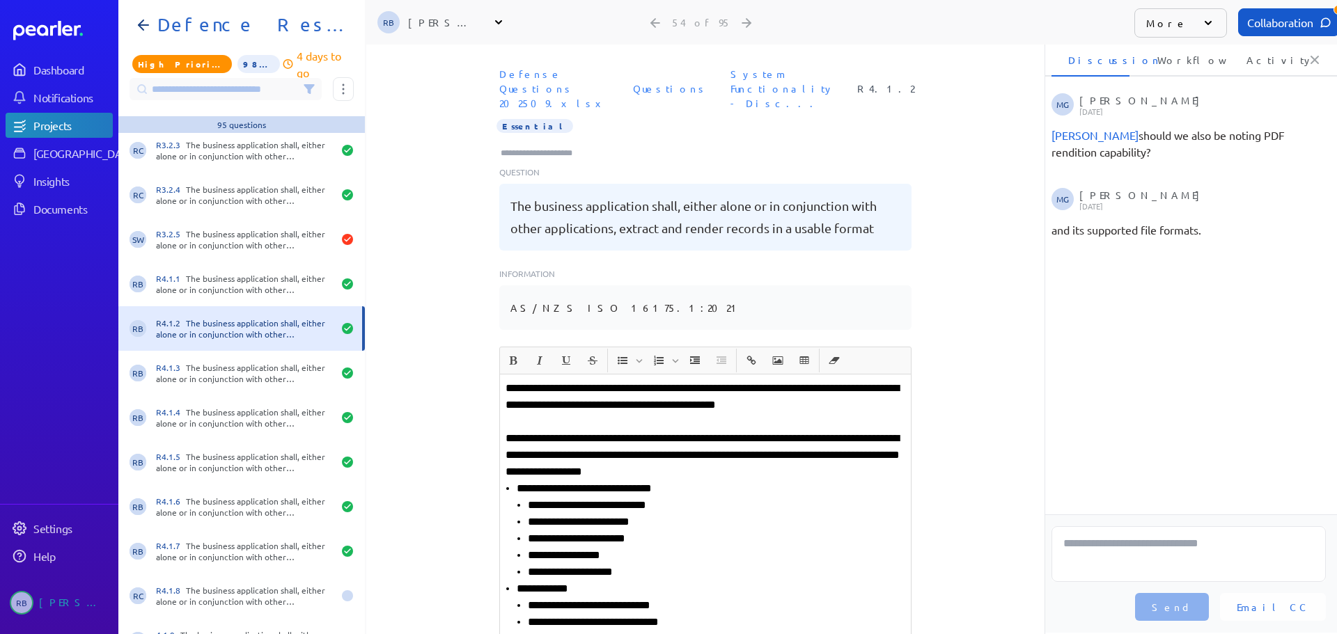
scroll to position [2228, 0]
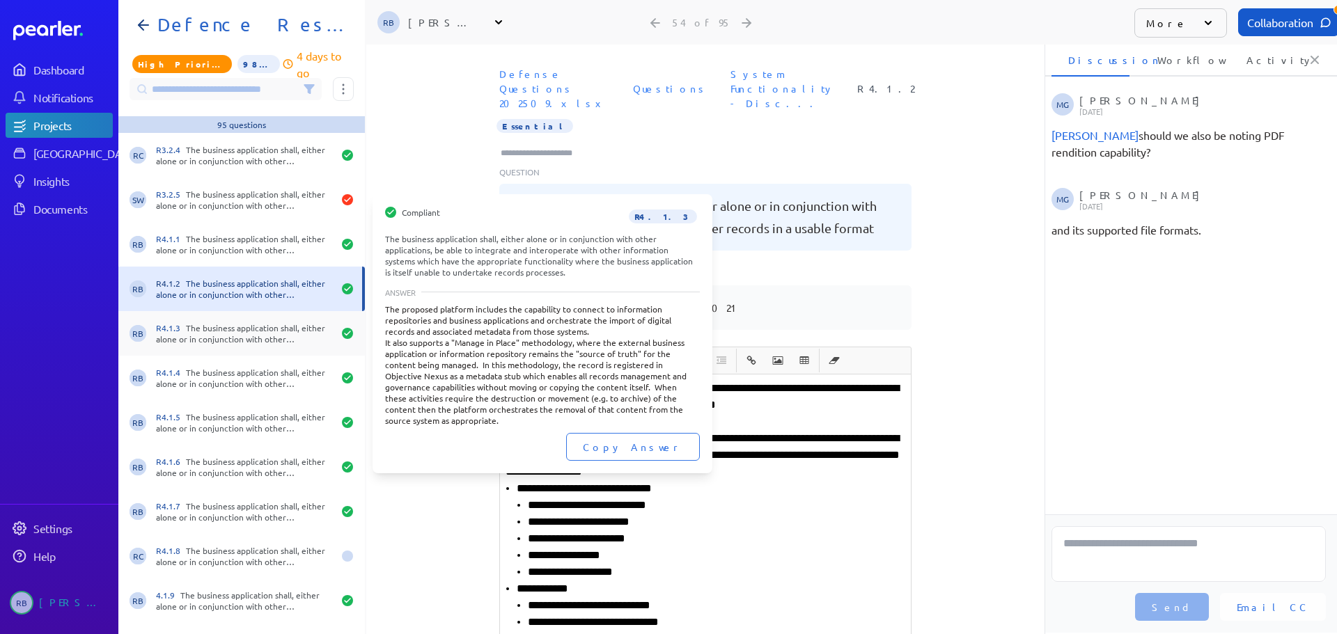
click at [226, 336] on div "R4.1.3 The business application shall, either alone or in conjunction with othe…" at bounding box center [244, 333] width 177 height 22
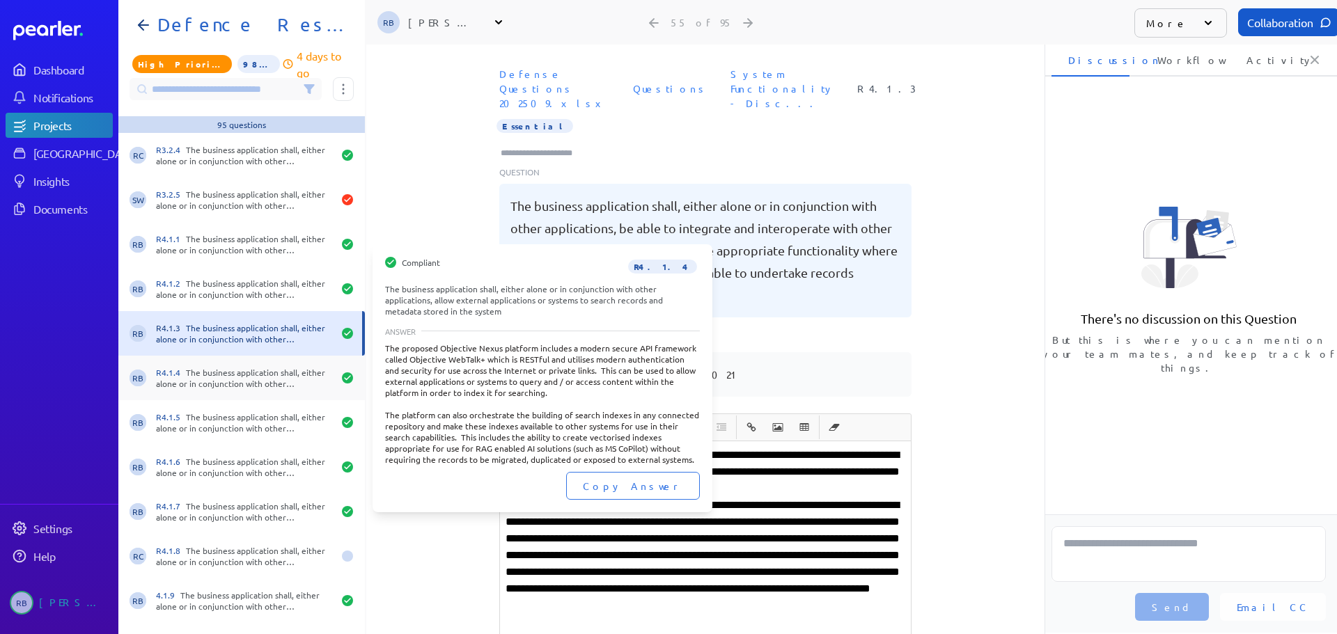
click at [226, 368] on div "R4.1.4 The business application shall, either alone or in conjunction with othe…" at bounding box center [244, 378] width 177 height 22
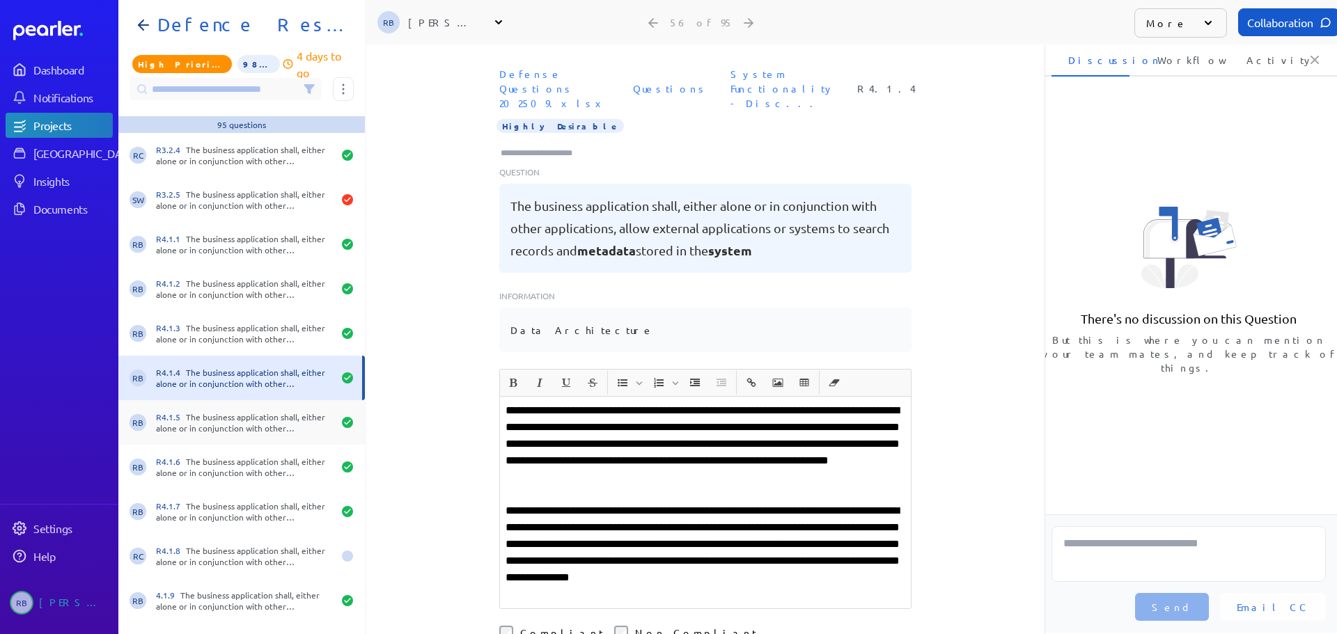
click at [228, 401] on div "RB R4.1.5 The business application shall, either alone or in conjunction with o…" at bounding box center [241, 422] width 247 height 45
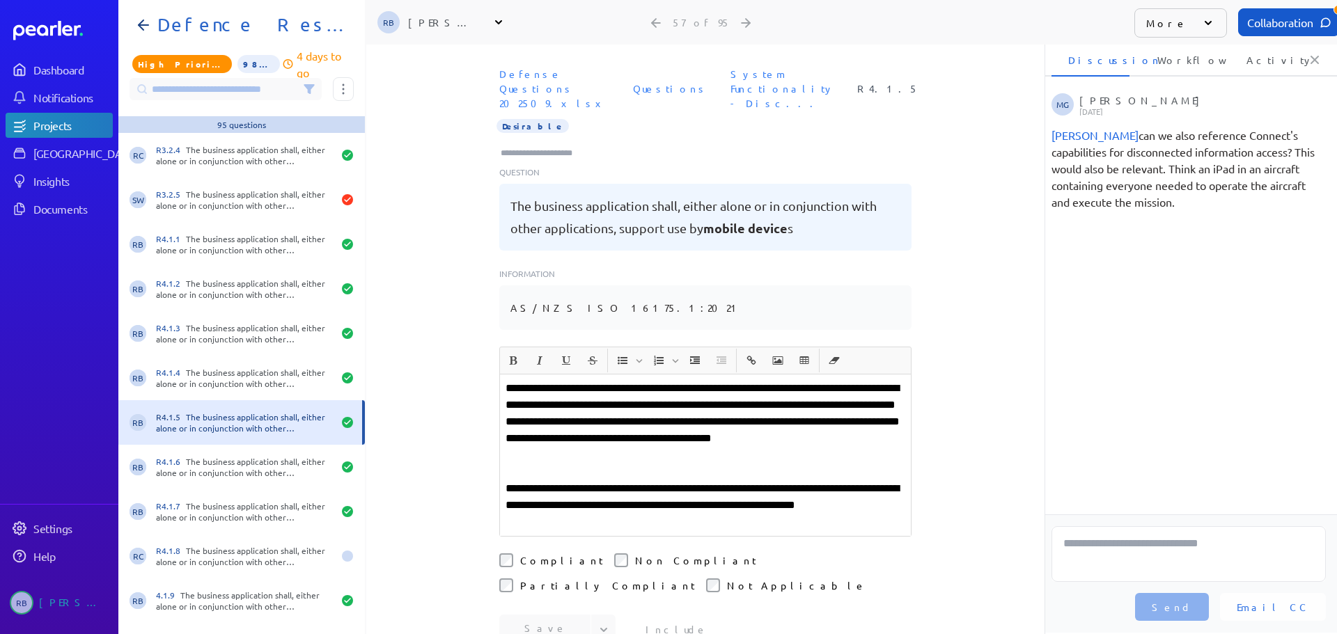
click at [224, 439] on div "RB R4.1.5 The business application shall, either alone or in conjunction with o…" at bounding box center [241, 422] width 247 height 45
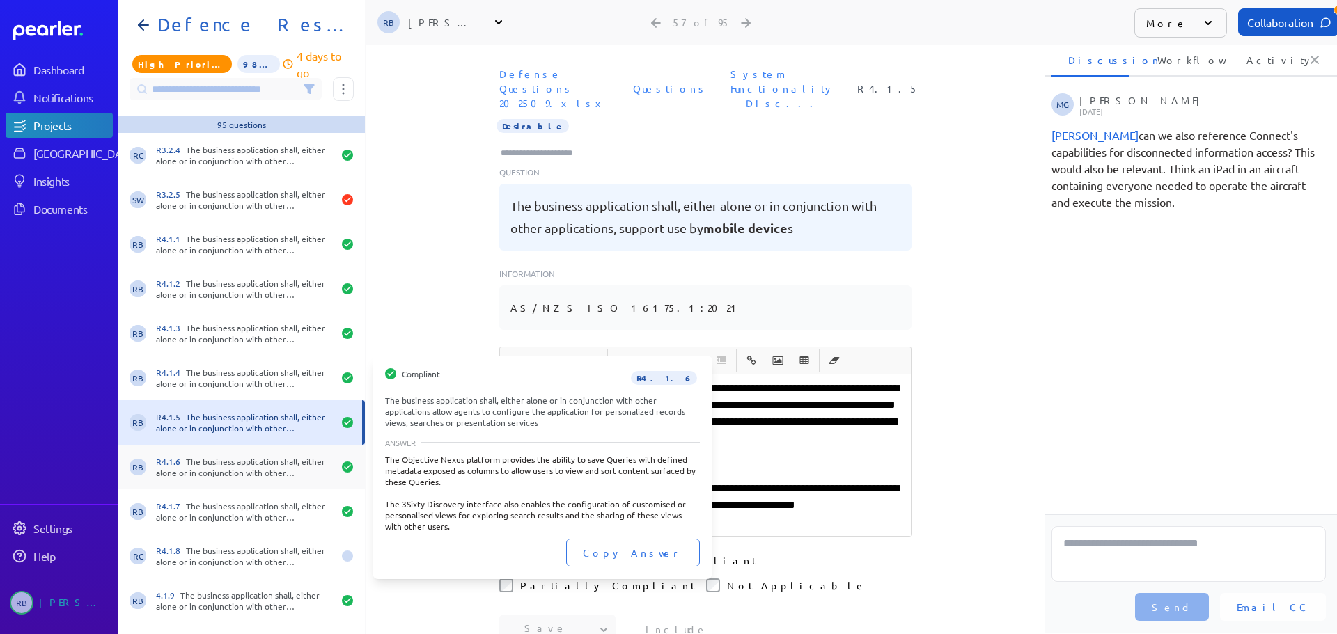
click at [220, 462] on div "R4.1.6 The business application shall, either alone or in conjunction with othe…" at bounding box center [244, 467] width 177 height 22
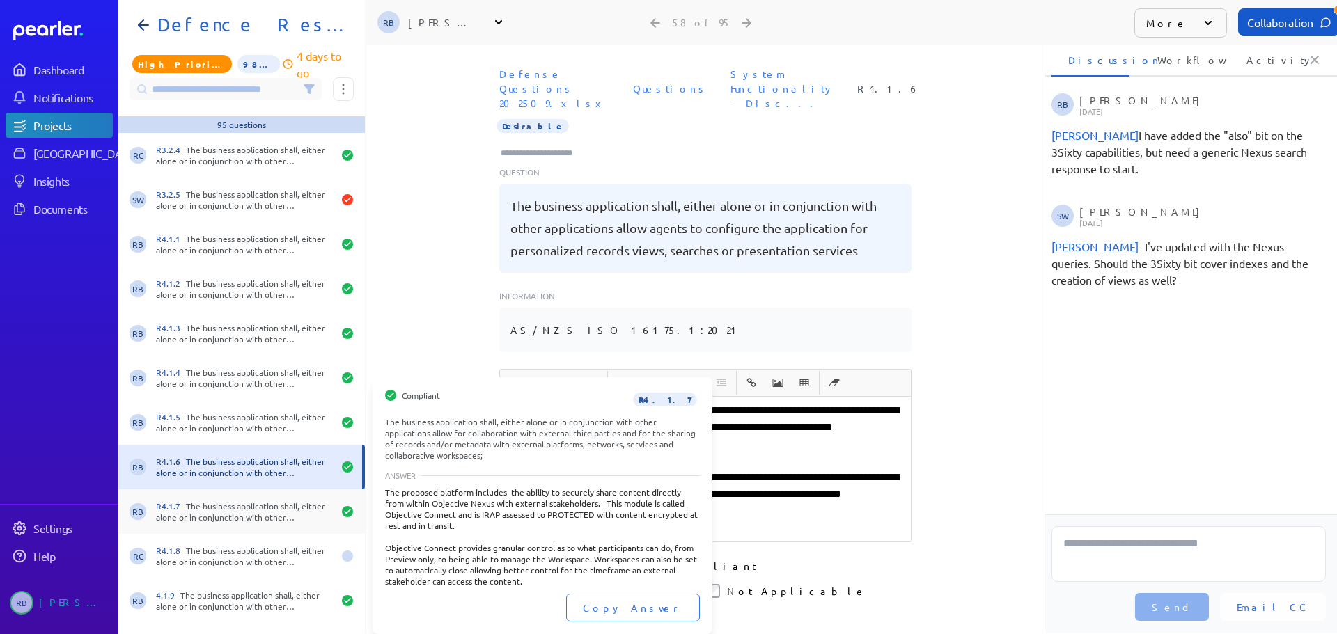
click at [232, 519] on div "R4.1.7 The business application shall, either alone or in conjunction with othe…" at bounding box center [244, 512] width 177 height 22
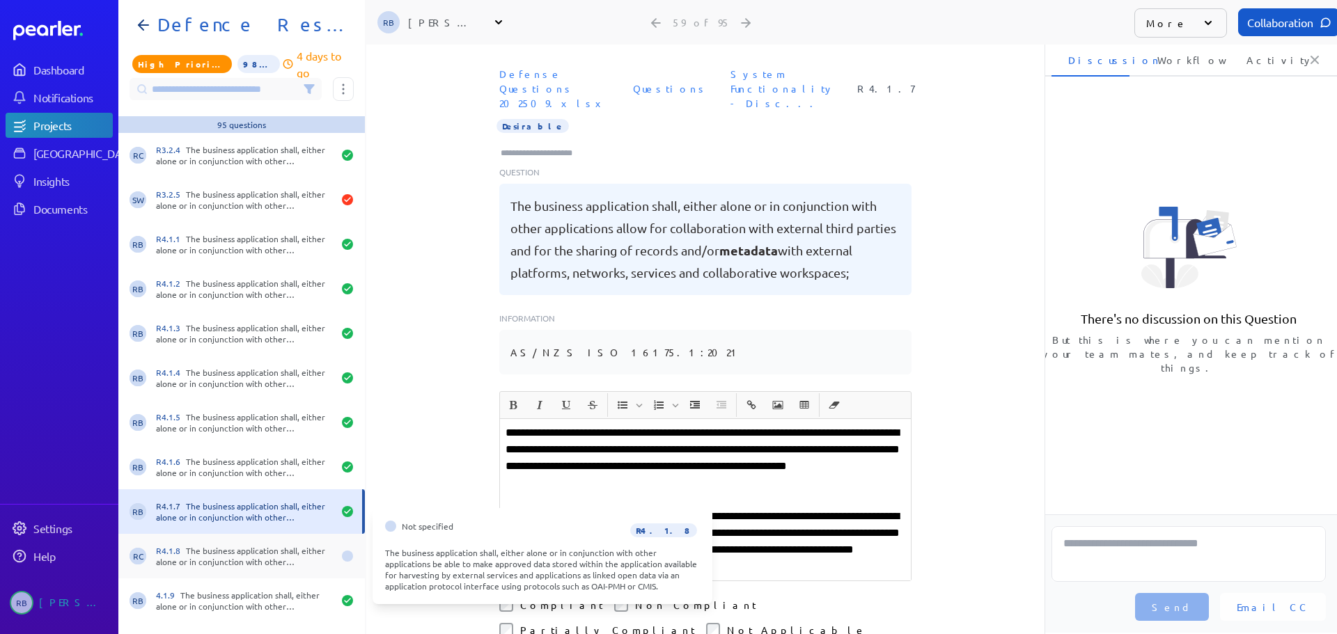
click at [218, 565] on div "R4.1.8 The business application shall, either alone or in conjunction with othe…" at bounding box center [244, 556] width 177 height 22
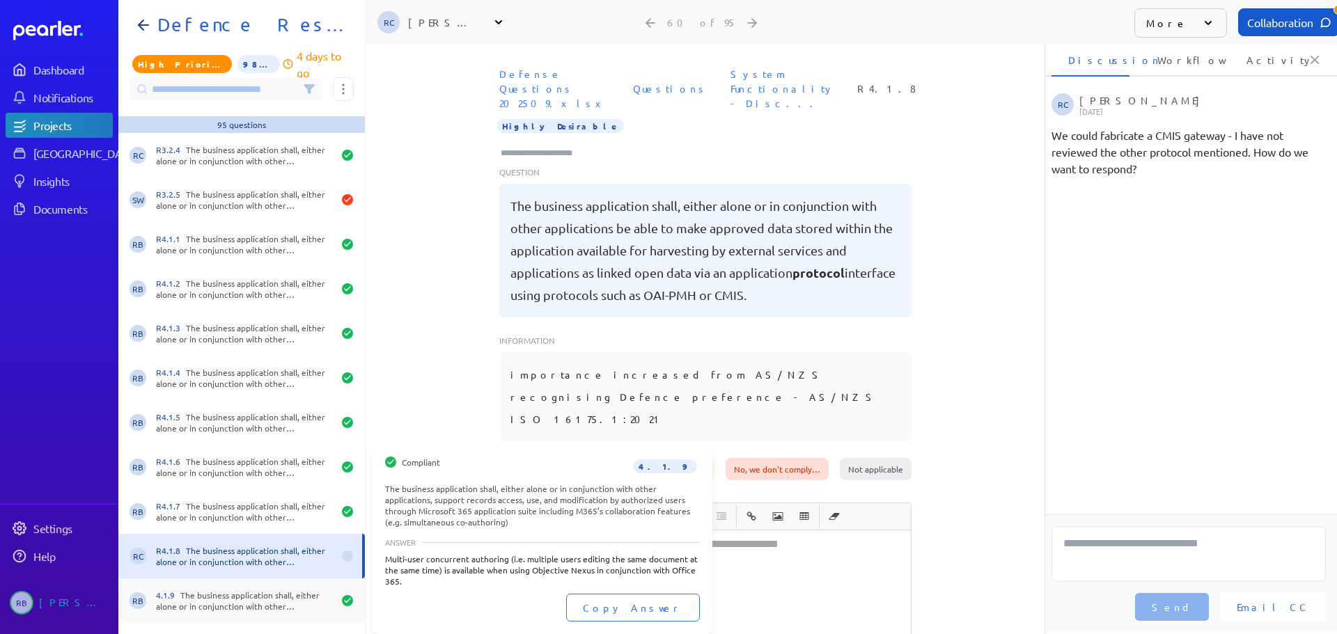
click at [213, 565] on div "4.1.9 The business application shall, either alone or in conjunction with other…" at bounding box center [244, 601] width 177 height 22
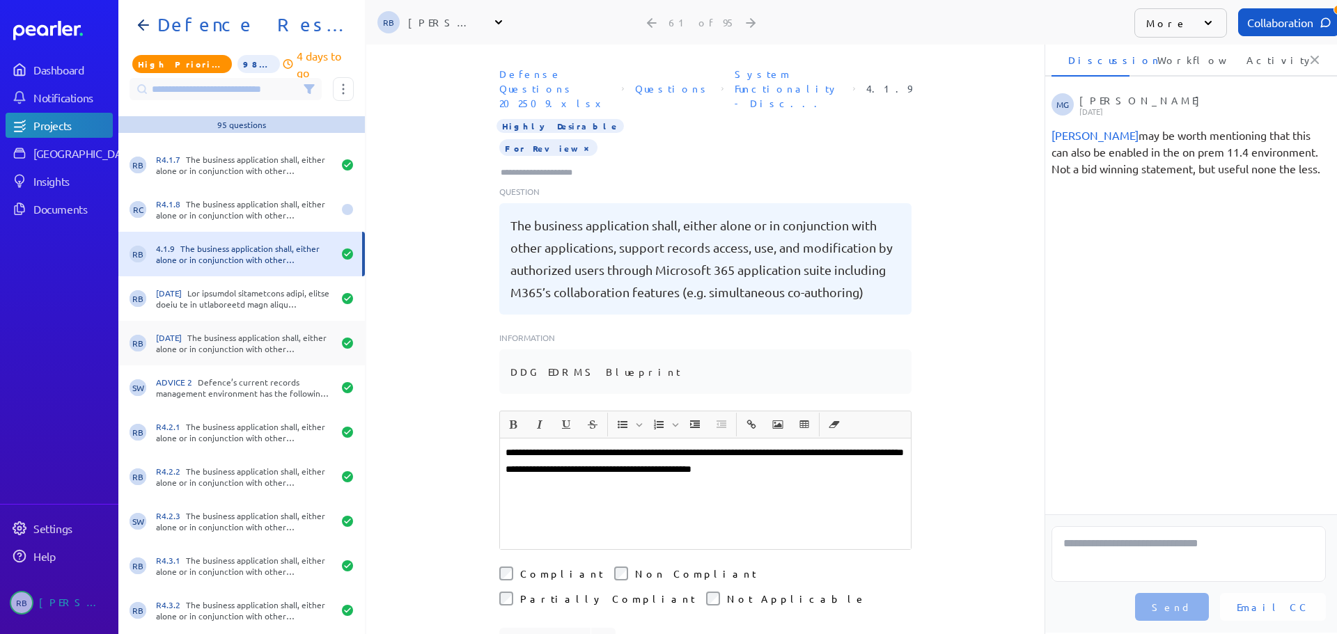
scroll to position [2577, 0]
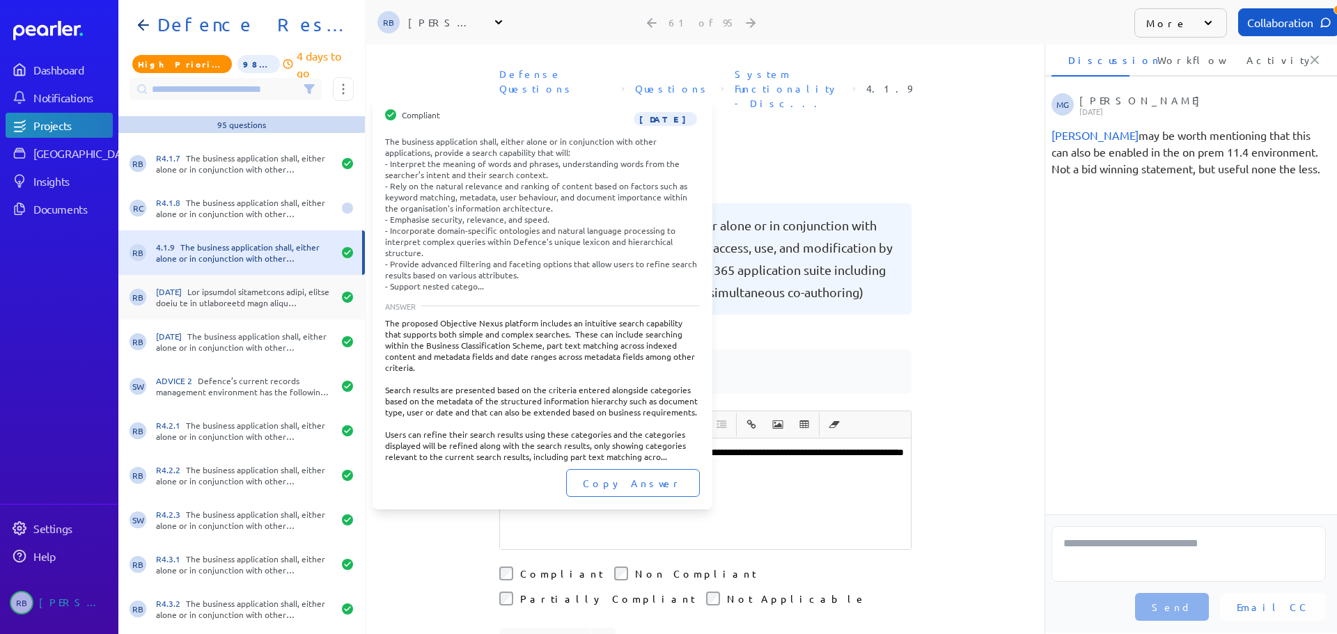
click at [231, 302] on div "[DATE]" at bounding box center [244, 297] width 177 height 22
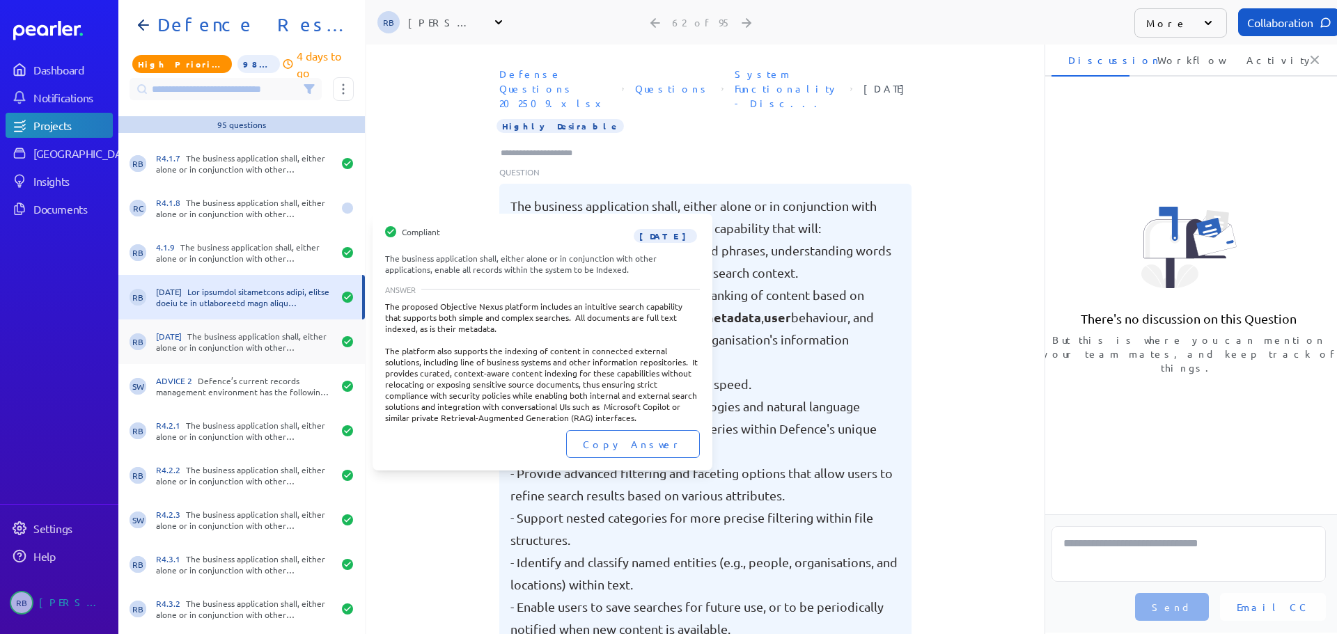
click at [224, 338] on div "[DATE] The business application shall, either alone or in conjunction with othe…" at bounding box center [244, 342] width 177 height 22
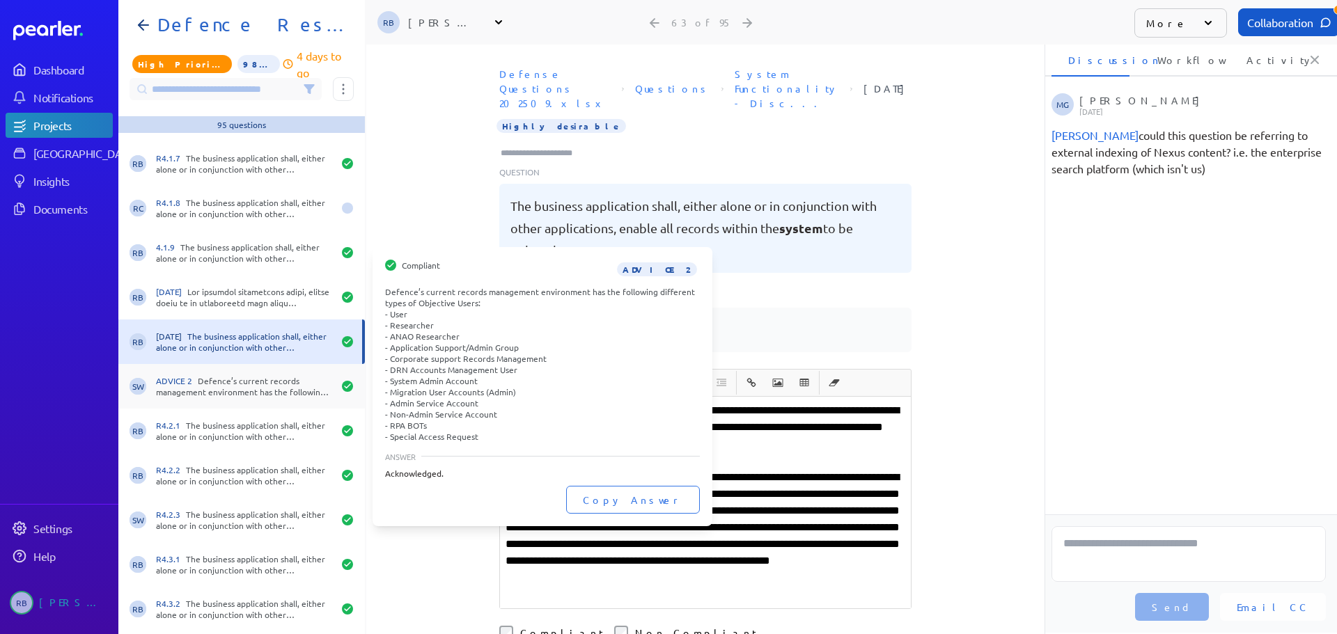
click at [218, 380] on div "ADVICE 2 Defence’s current records management environment has the following dif…" at bounding box center [244, 386] width 177 height 22
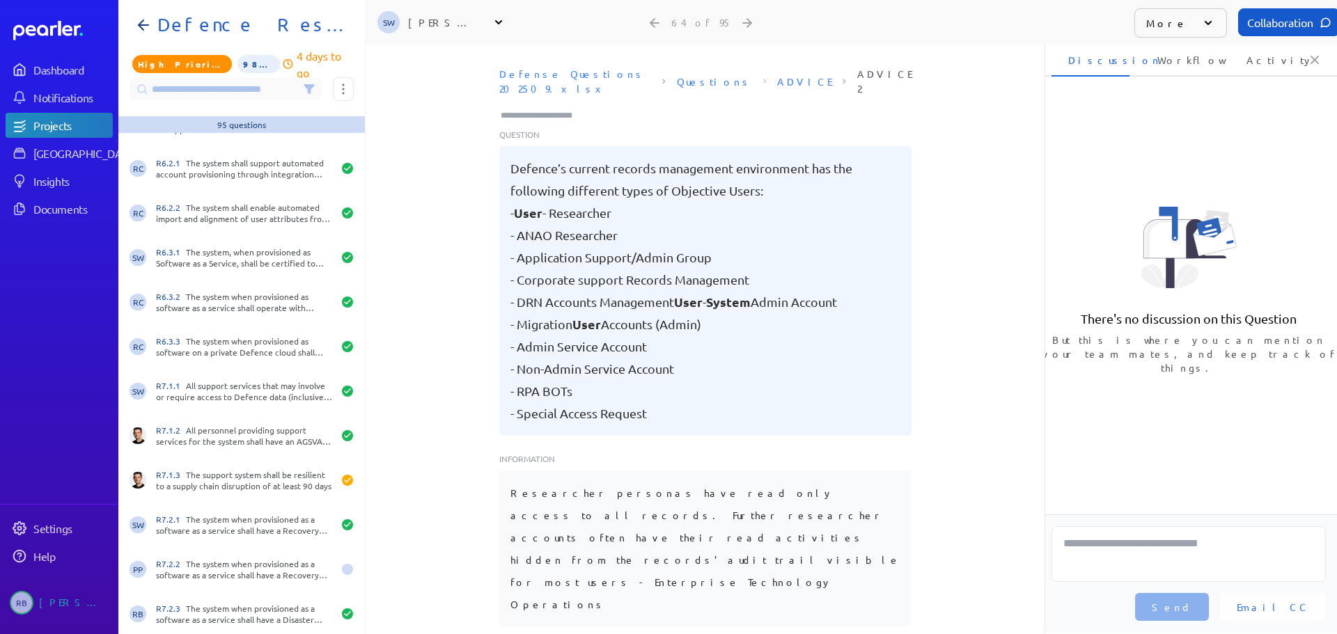
scroll to position [3732, 0]
click at [954, 144] on div "Defense Questions 202509.xlsx Questions ADVICE ADVICE 2 Tag at index 0 with val…" at bounding box center [705, 352] width 678 height 582
click at [1061, 24] on icon at bounding box center [1208, 23] width 14 height 14
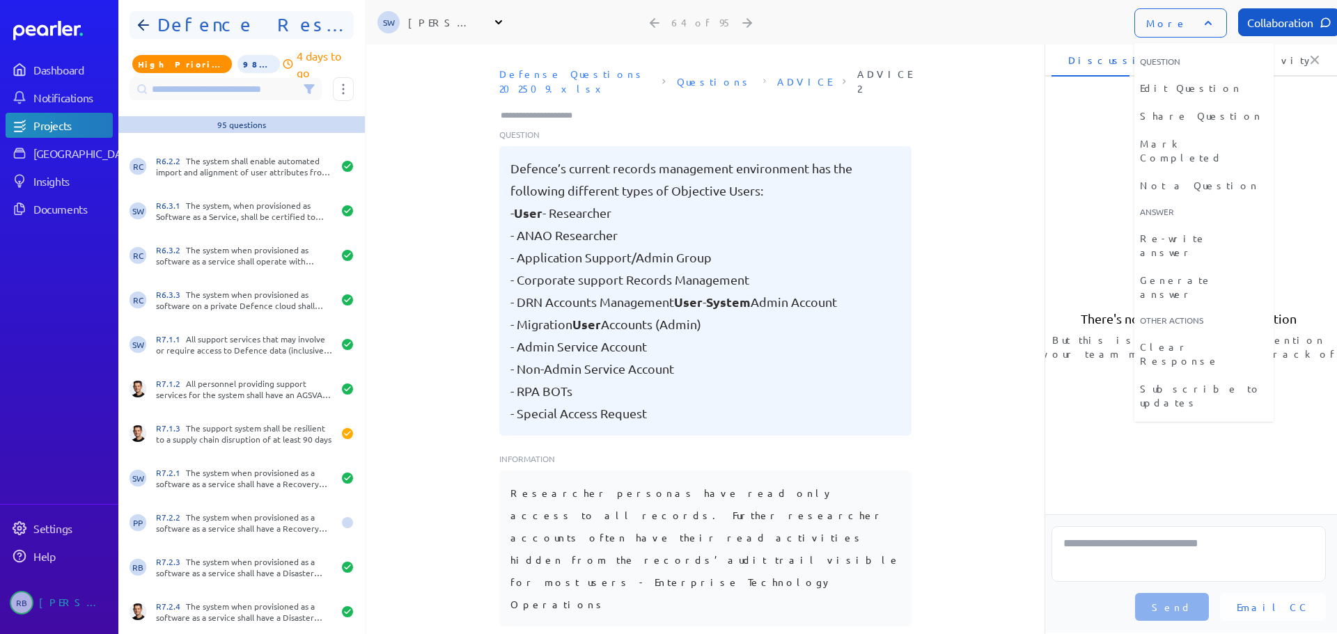
click at [182, 26] on h1 "Defence Response 202509" at bounding box center [247, 25] width 191 height 22
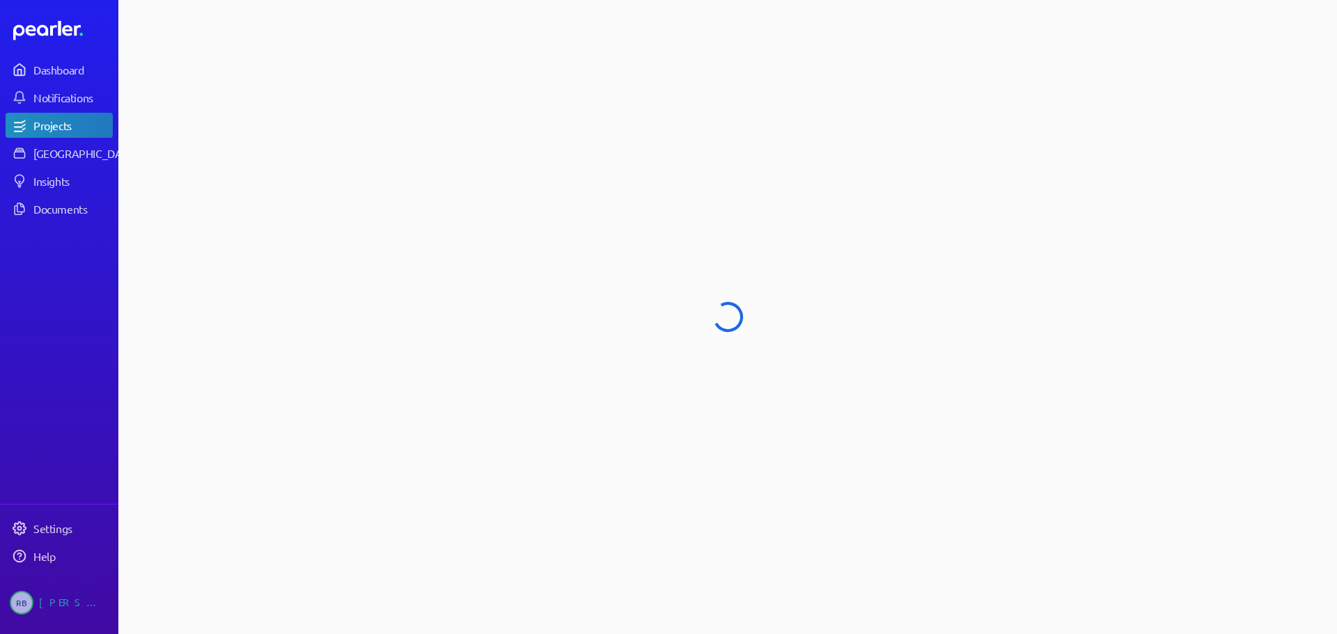
select select "****"
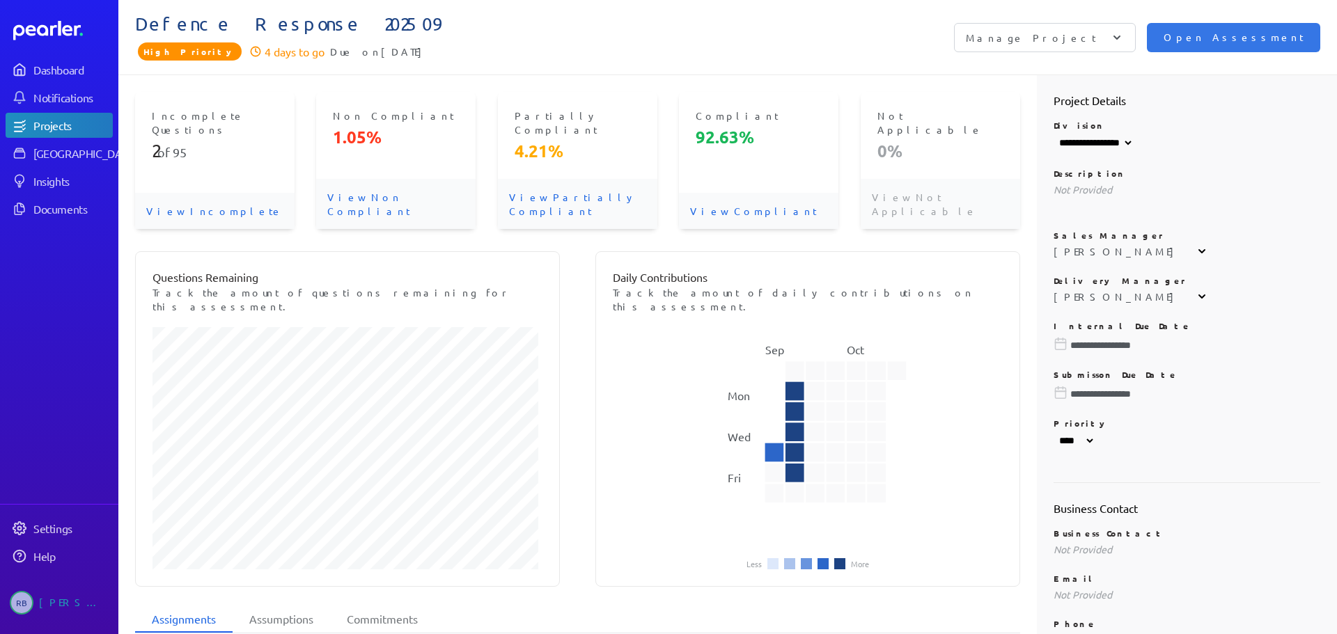
click at [63, 32] on icon at bounding box center [67, 30] width 10 height 11
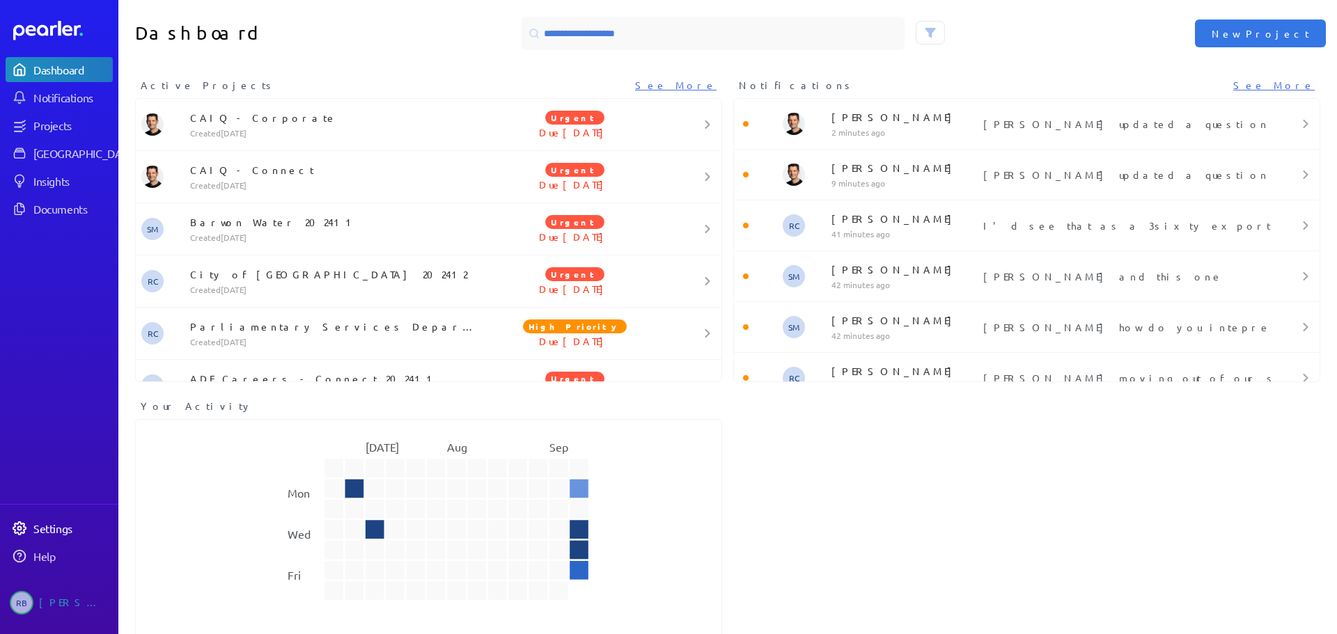
click at [53, 530] on div "Settings" at bounding box center [72, 529] width 78 height 14
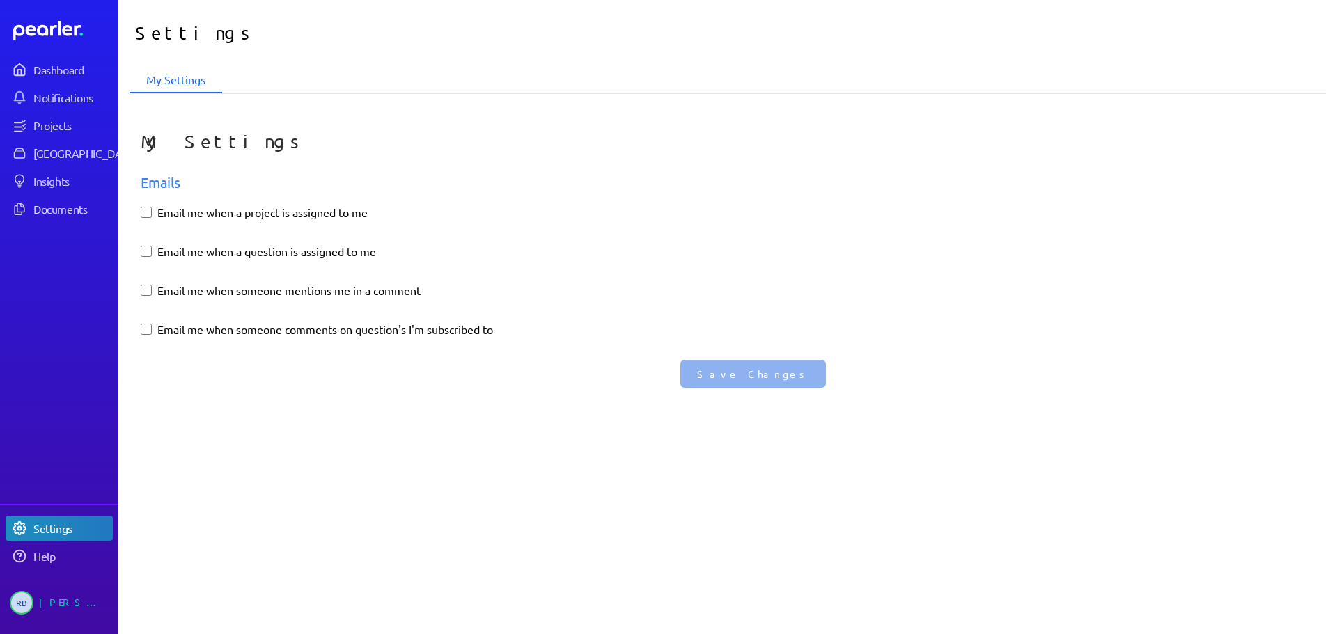
click at [45, 565] on div "[PERSON_NAME]" at bounding box center [74, 603] width 70 height 24
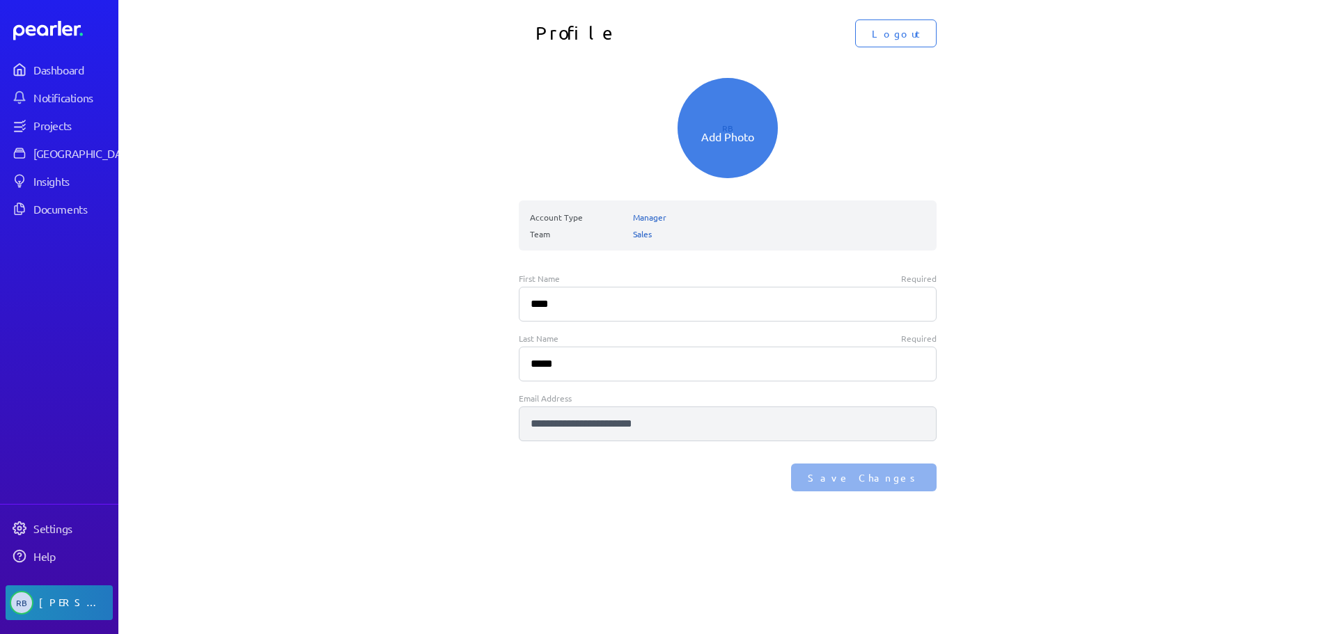
click at [725, 123] on div "Add Photo" at bounding box center [728, 128] width 100 height 100
click at [716, 139] on button "Add Photo" at bounding box center [727, 136] width 53 height 17
type input "**********"
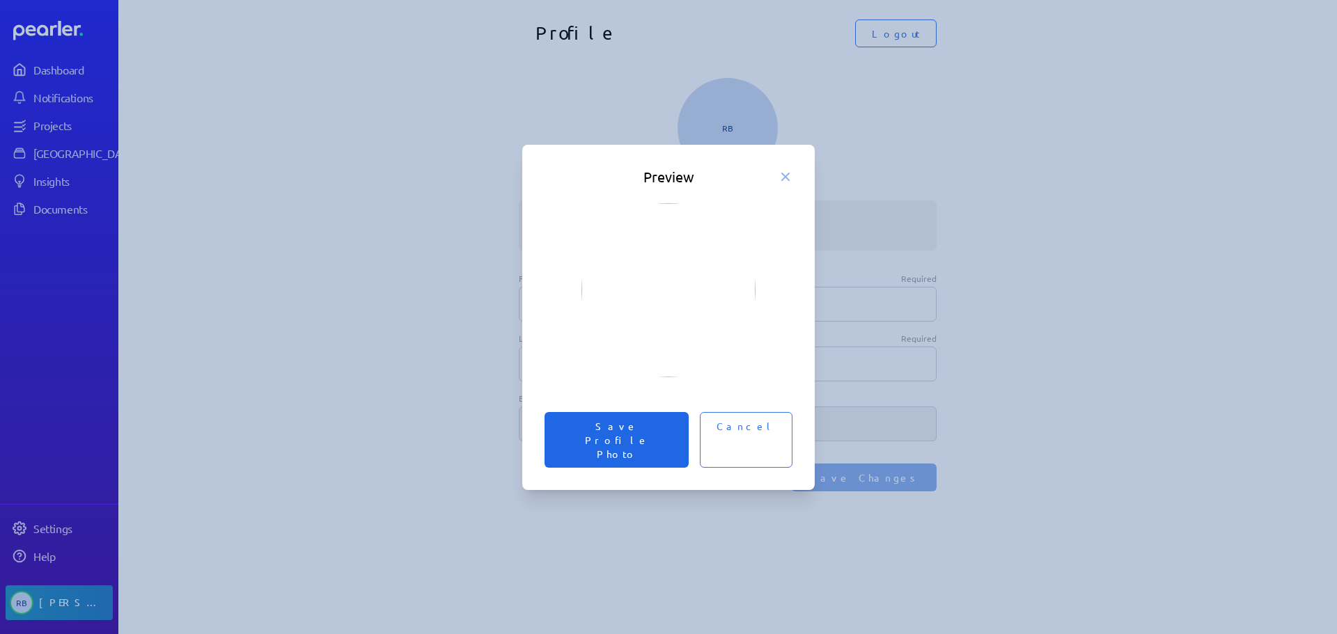
click at [672, 445] on span "Save Profile Photo" at bounding box center [616, 440] width 111 height 42
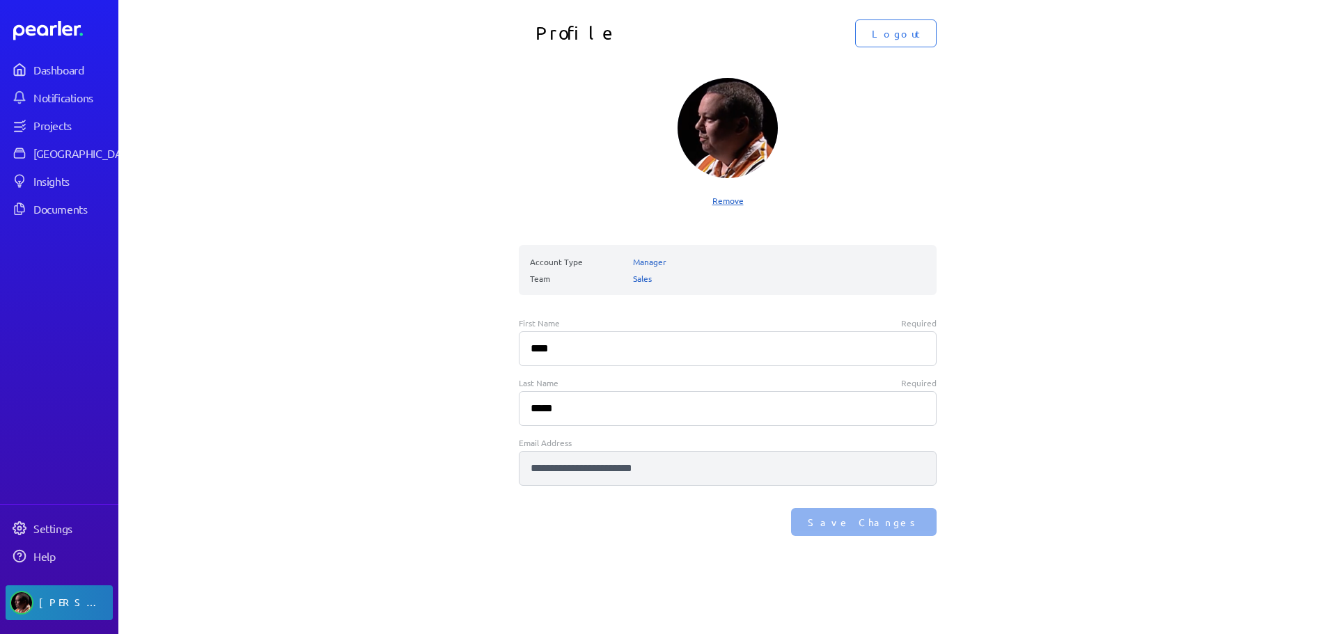
click at [1053, 356] on div "**********" at bounding box center [727, 317] width 1219 height 634
click at [50, 70] on div "Dashboard" at bounding box center [72, 70] width 78 height 14
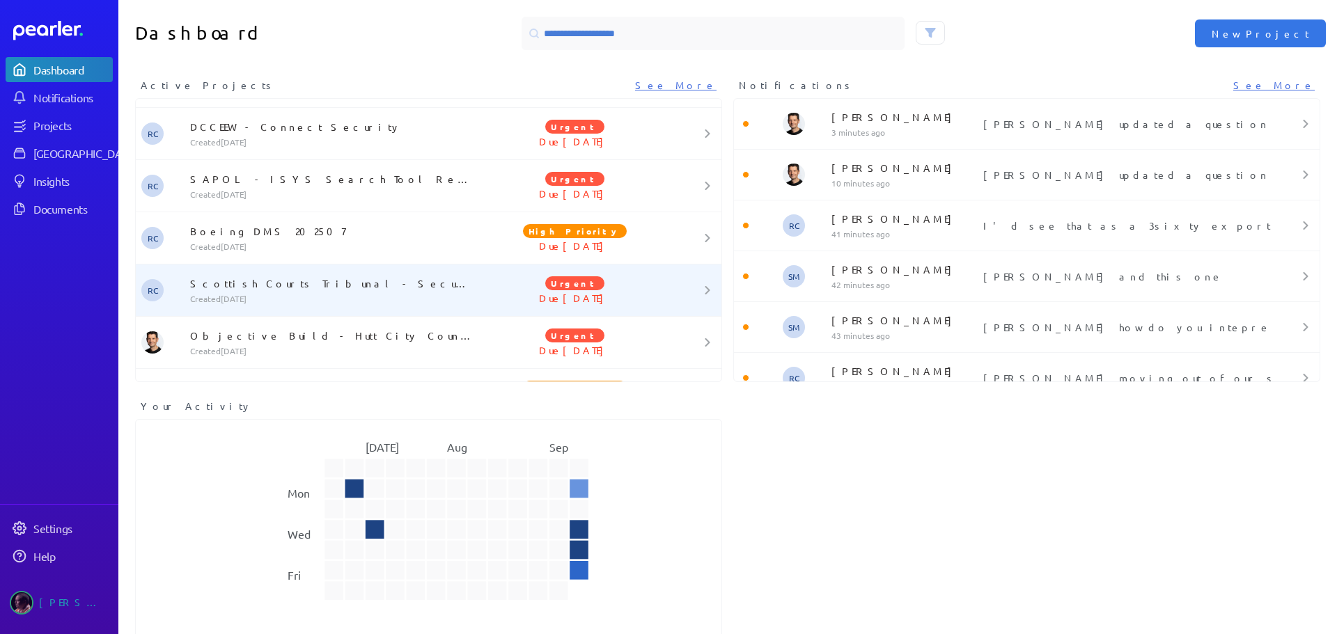
scroll to position [710, 0]
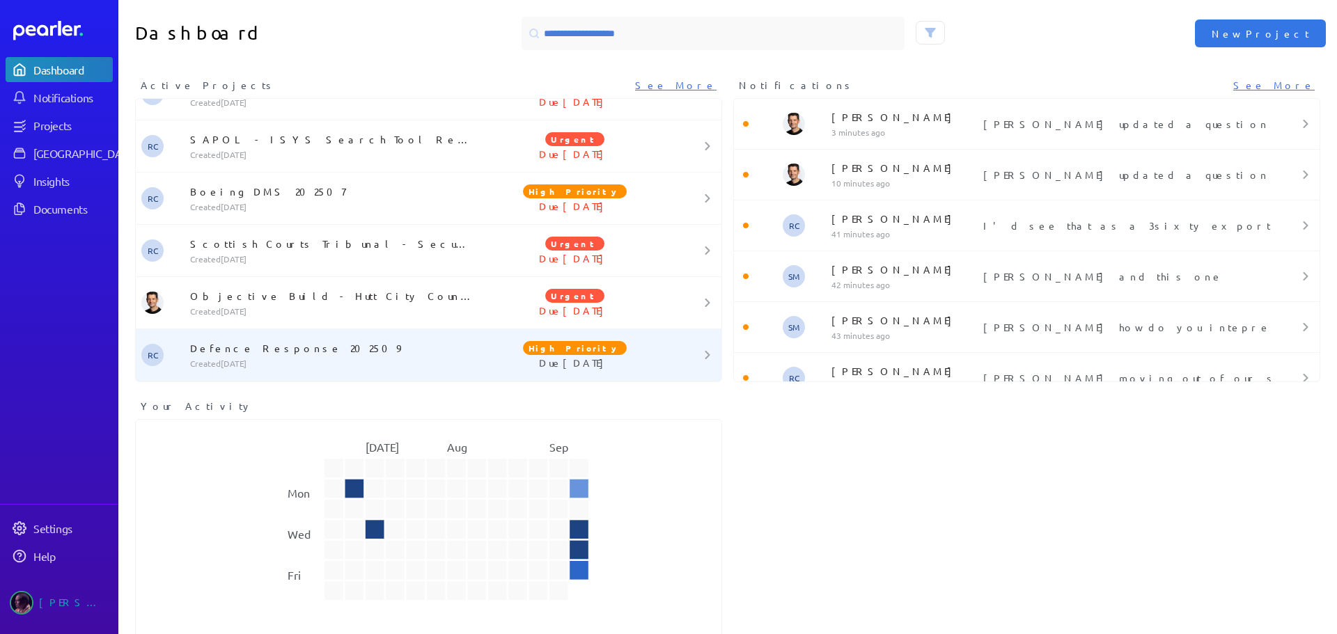
click at [239, 341] on p "Defence Response 202509" at bounding box center [334, 348] width 288 height 14
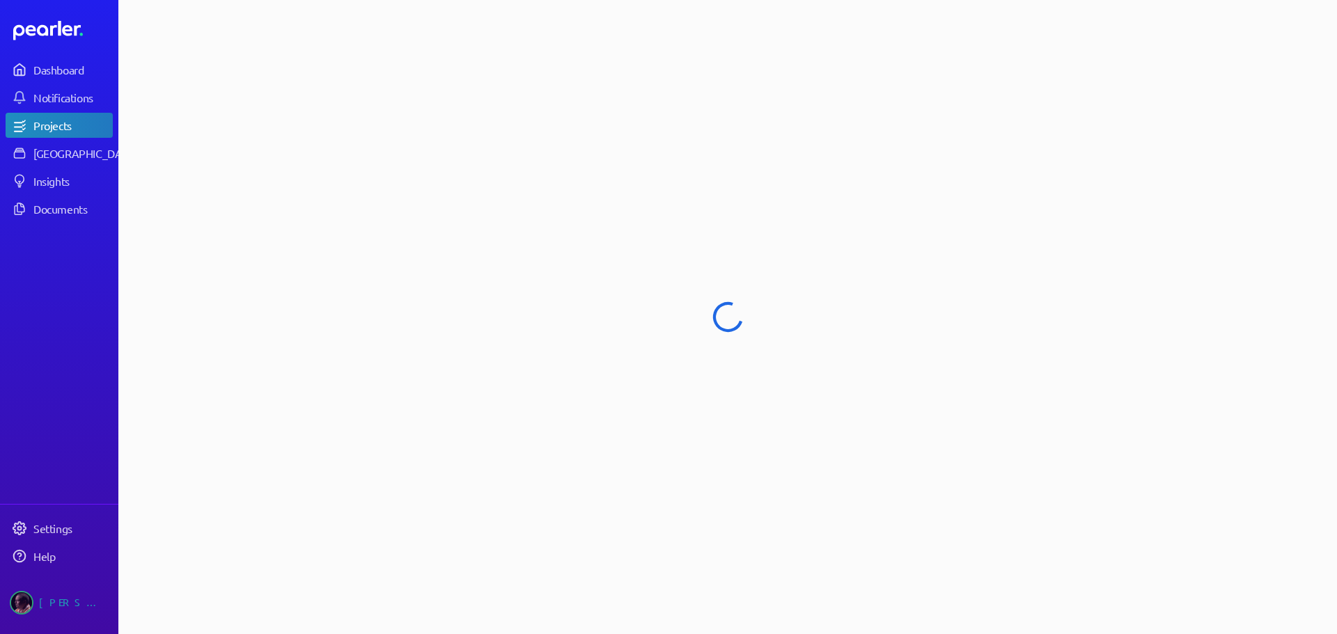
select select "****"
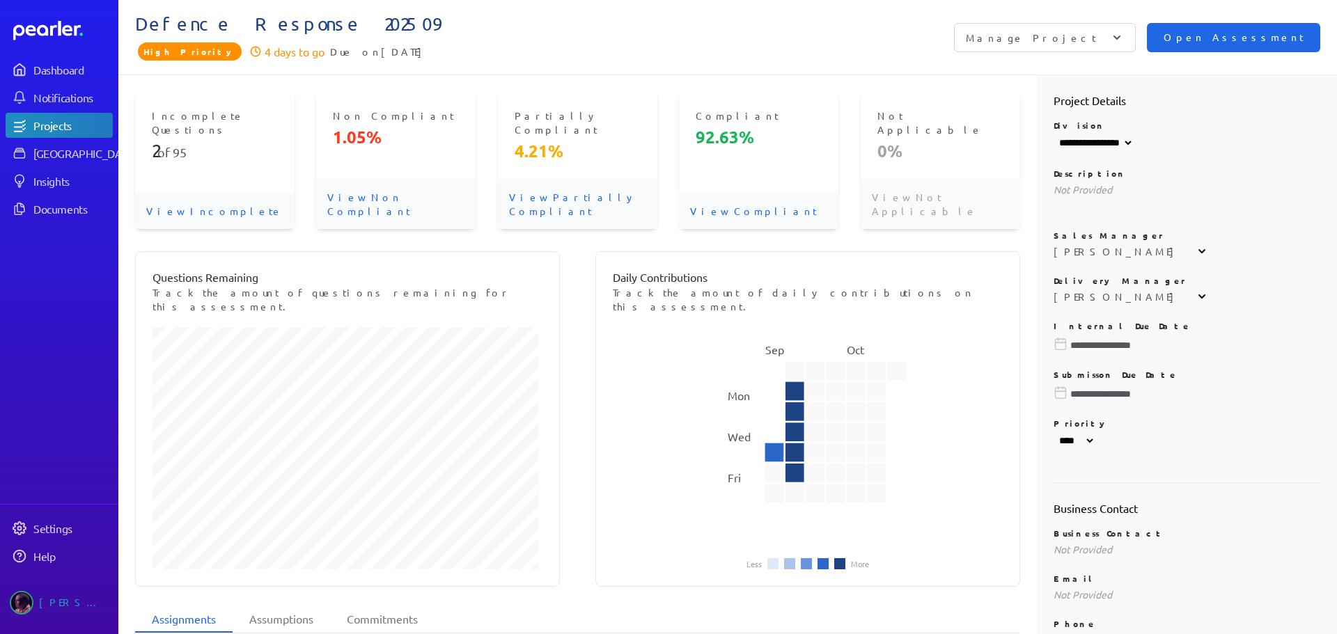
click at [1061, 30] on span "Open Assessment" at bounding box center [1234, 37] width 140 height 15
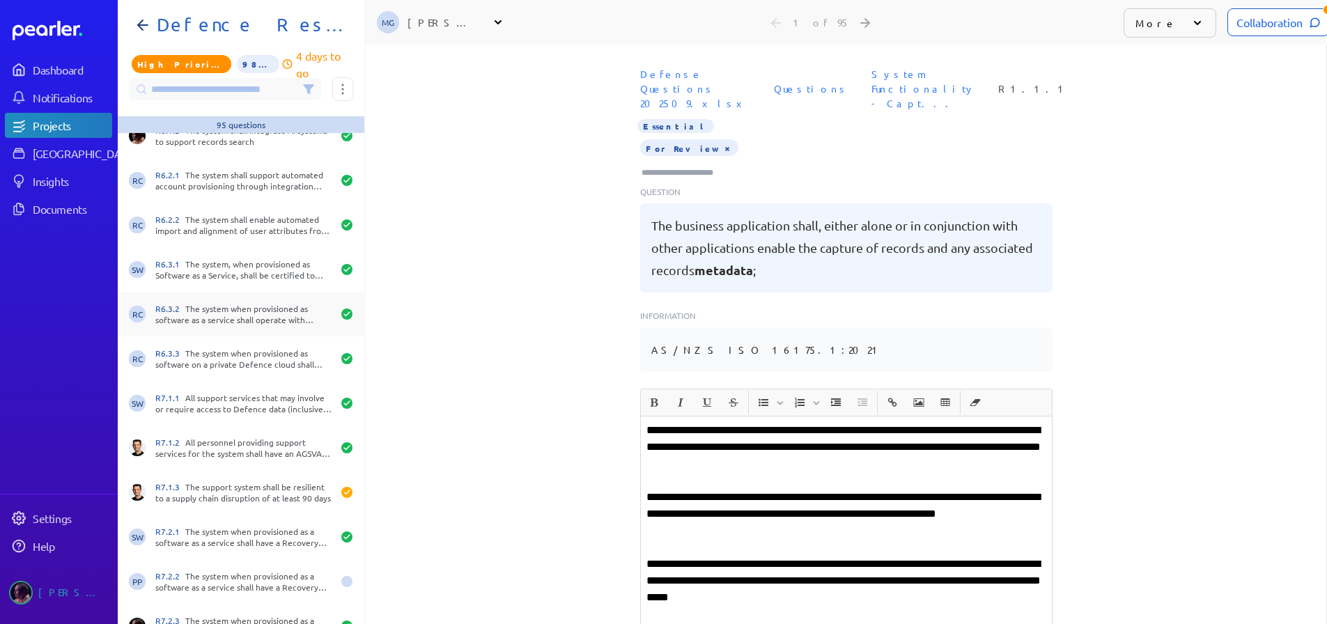
scroll to position [3732, 0]
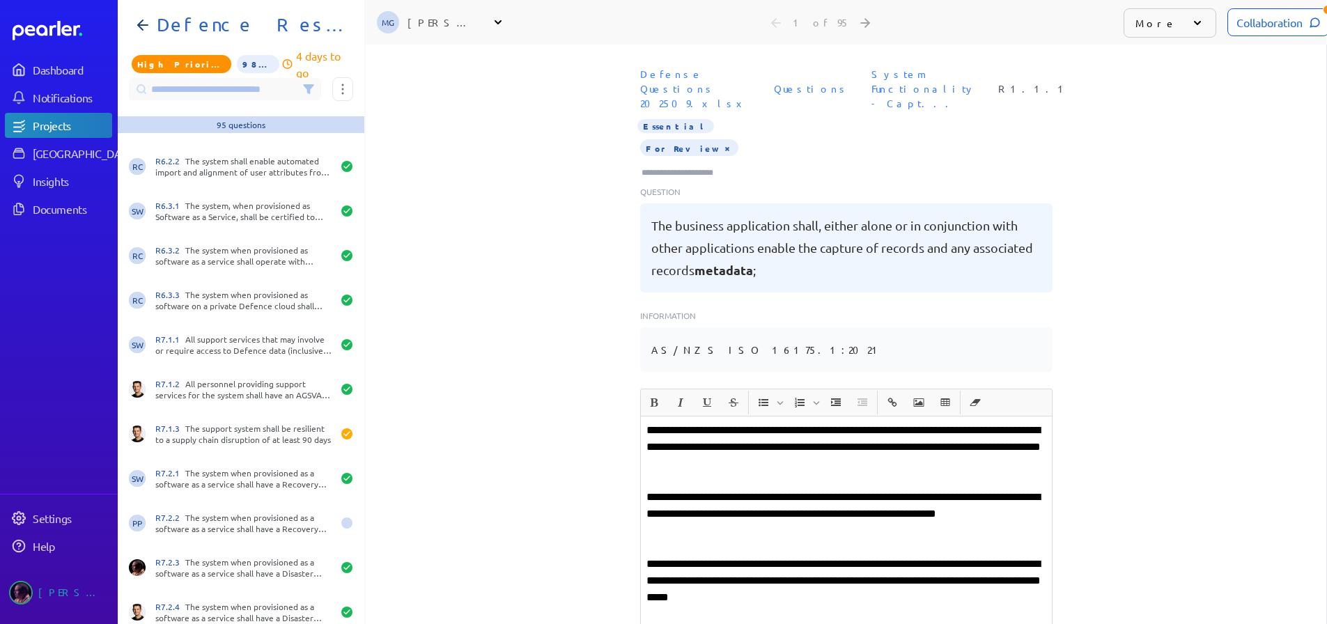
click at [503, 146] on div "Defense Questions 202509.xlsx Questions System Functionality - Capt... R1.1.1 E…" at bounding box center [846, 224] width 960 height 327
